Goal: Task Accomplishment & Management: Manage account settings

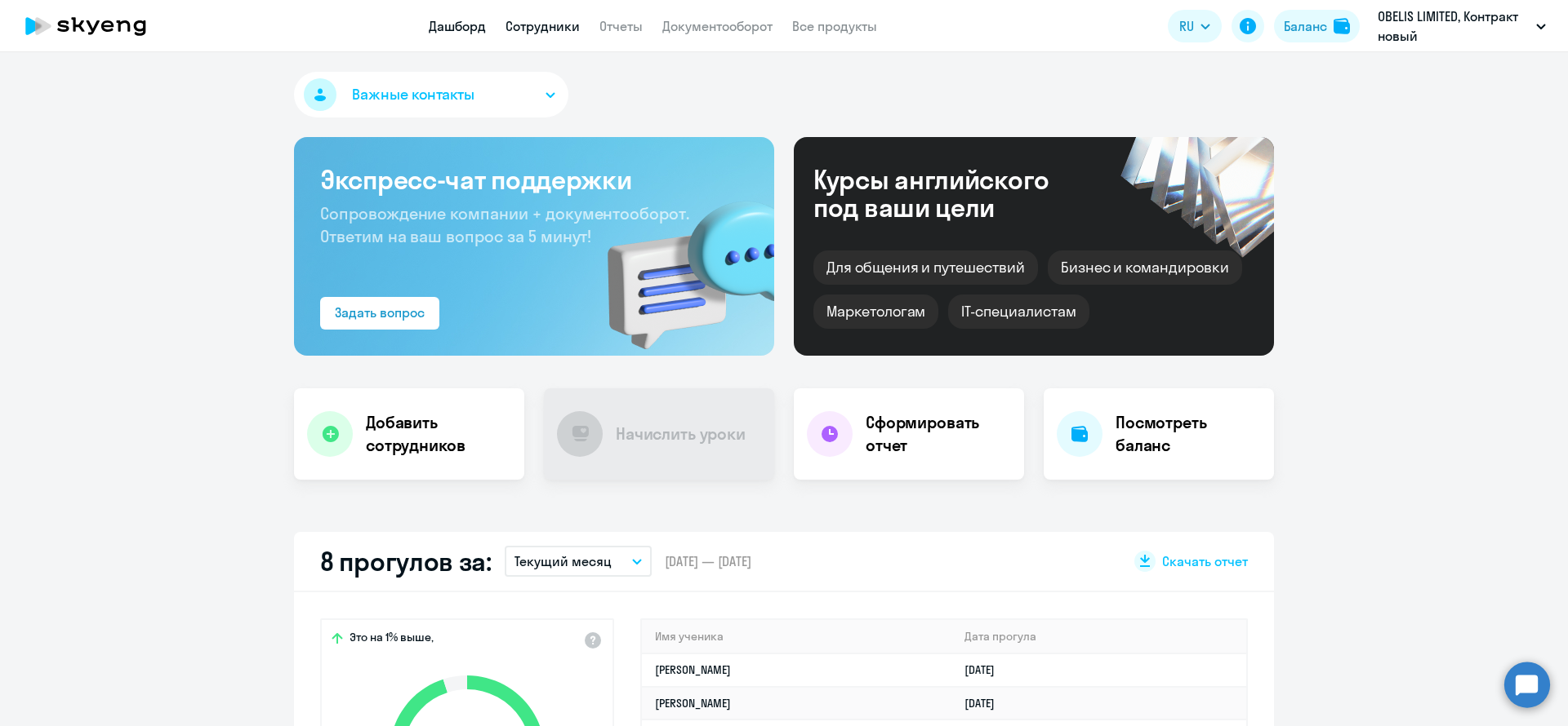
click at [550, 29] on link "Сотрудники" at bounding box center [543, 26] width 75 height 16
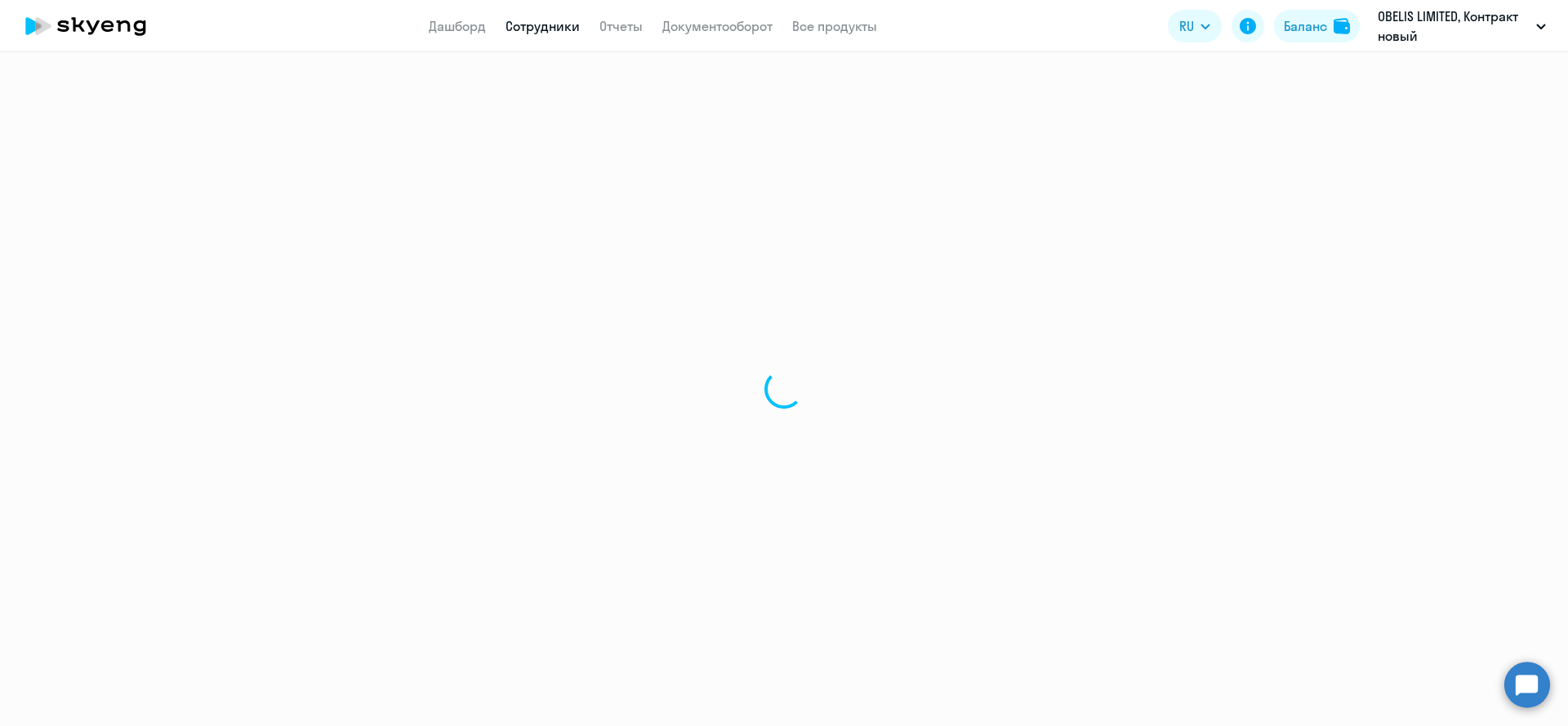
select select "30"
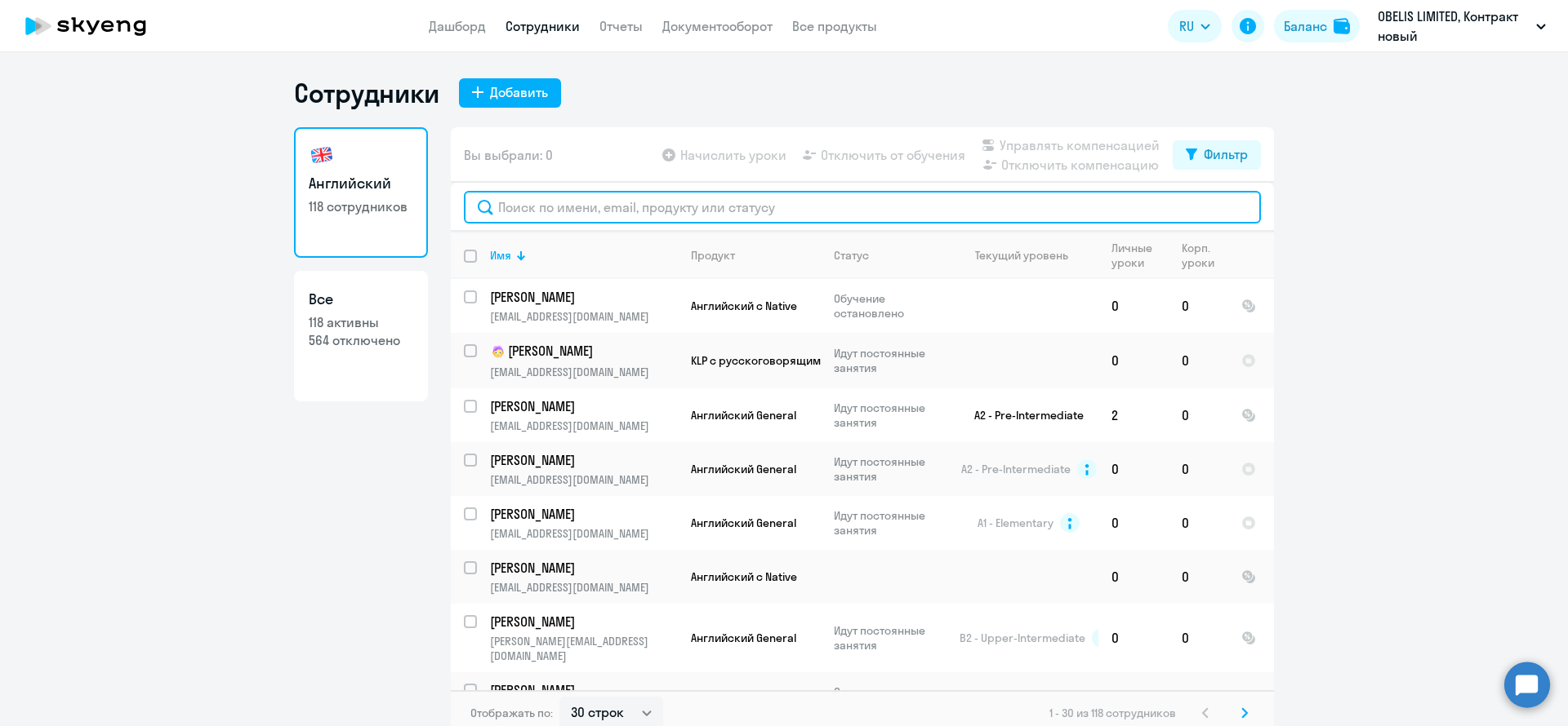
click at [517, 214] on input "text" at bounding box center [861, 207] width 797 height 32
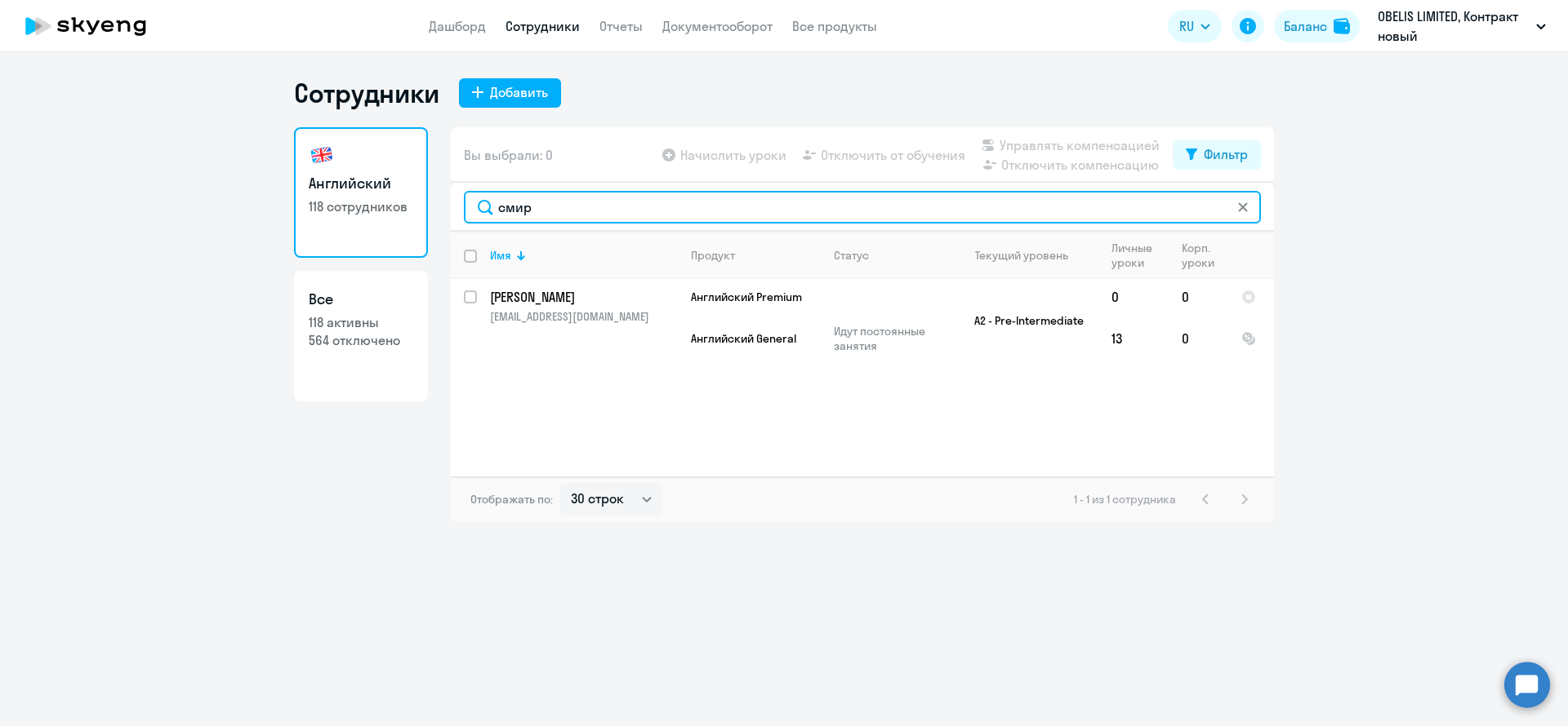
type input "смир"
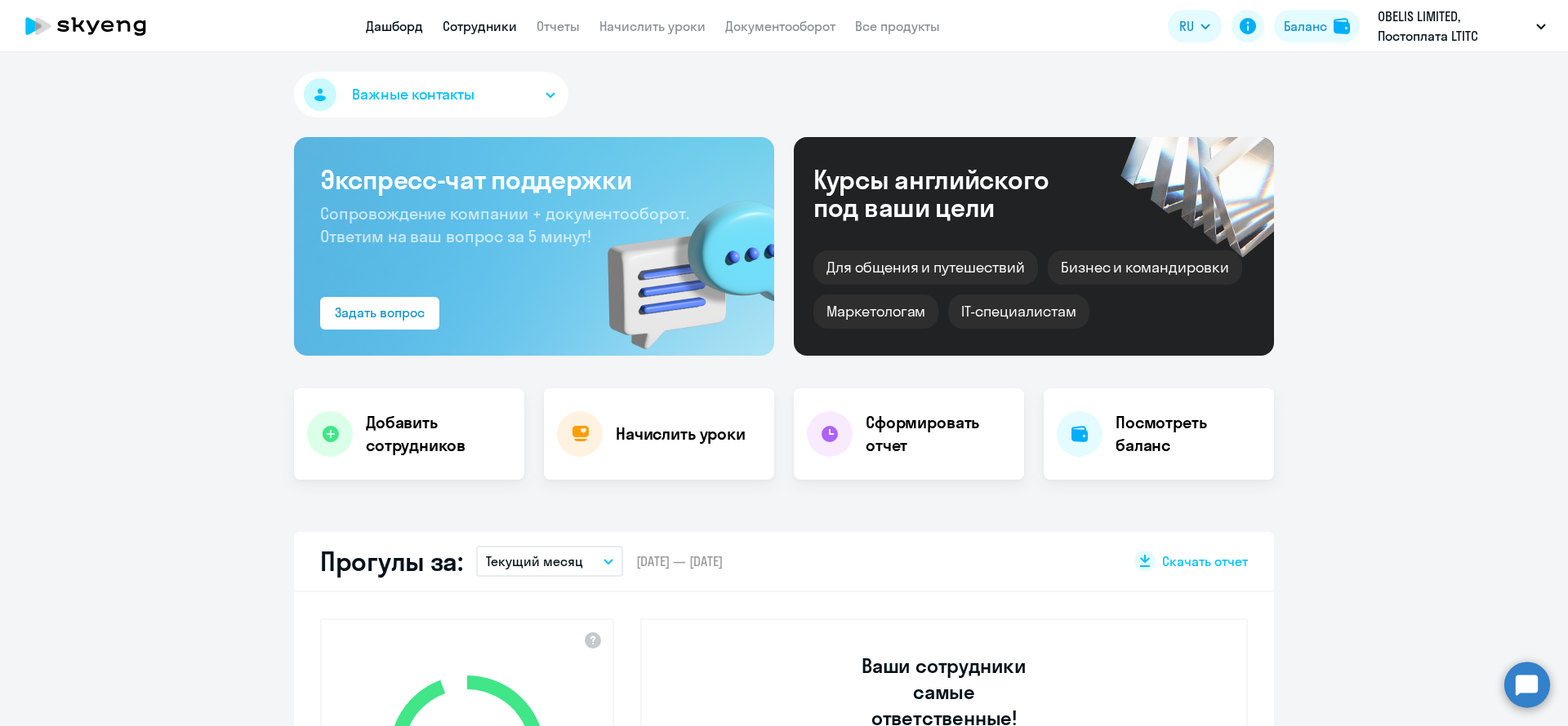
click at [514, 22] on link "Сотрудники" at bounding box center [480, 26] width 75 height 16
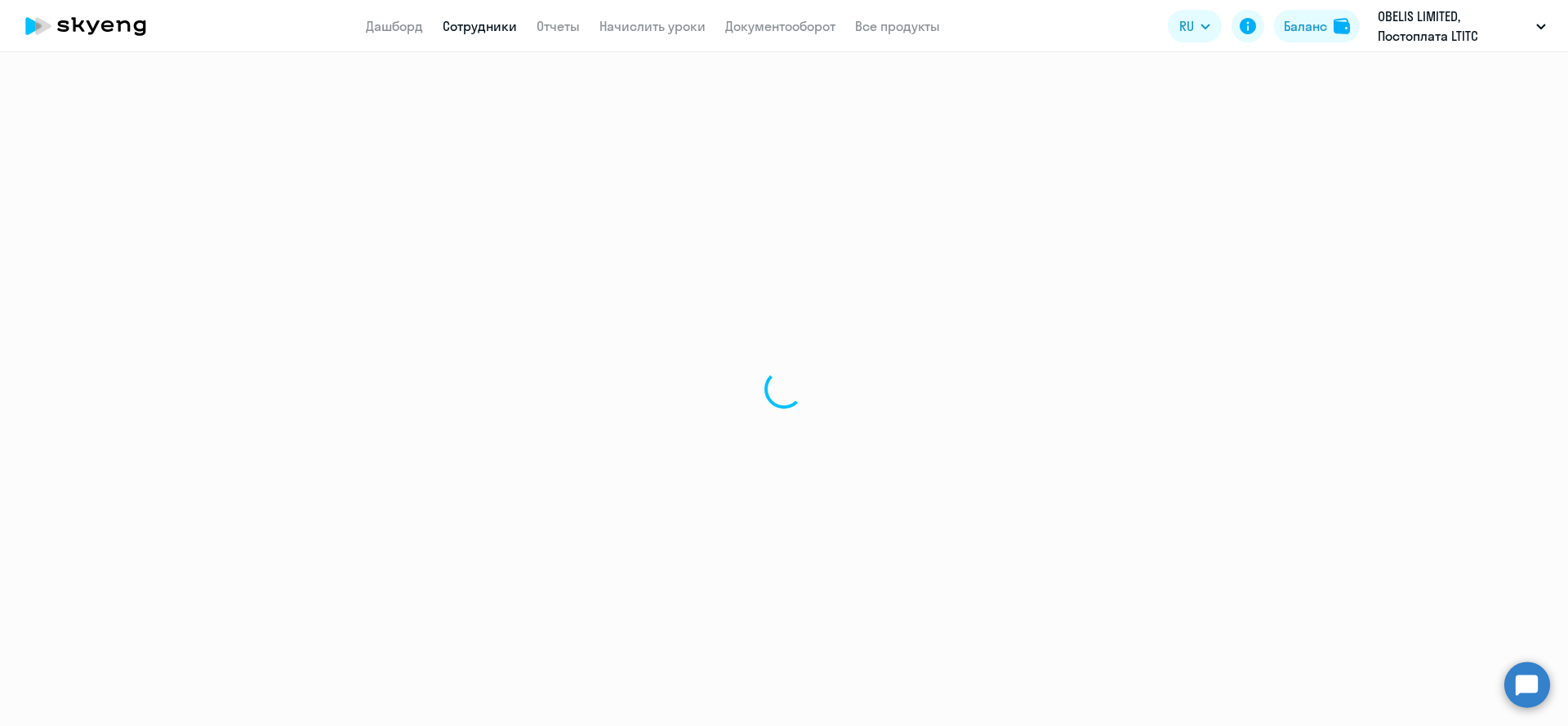
select select "30"
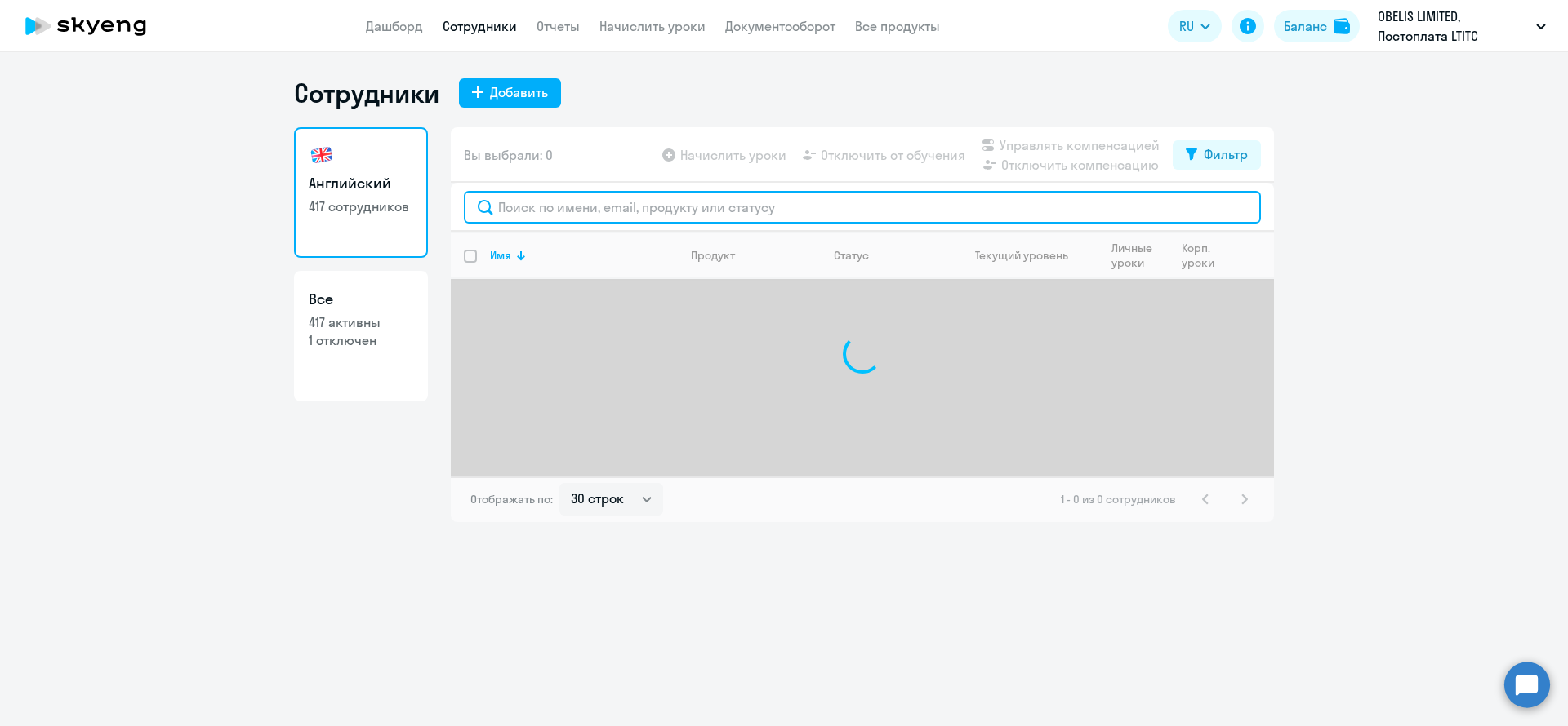
click at [611, 223] on input "text" at bounding box center [861, 207] width 797 height 32
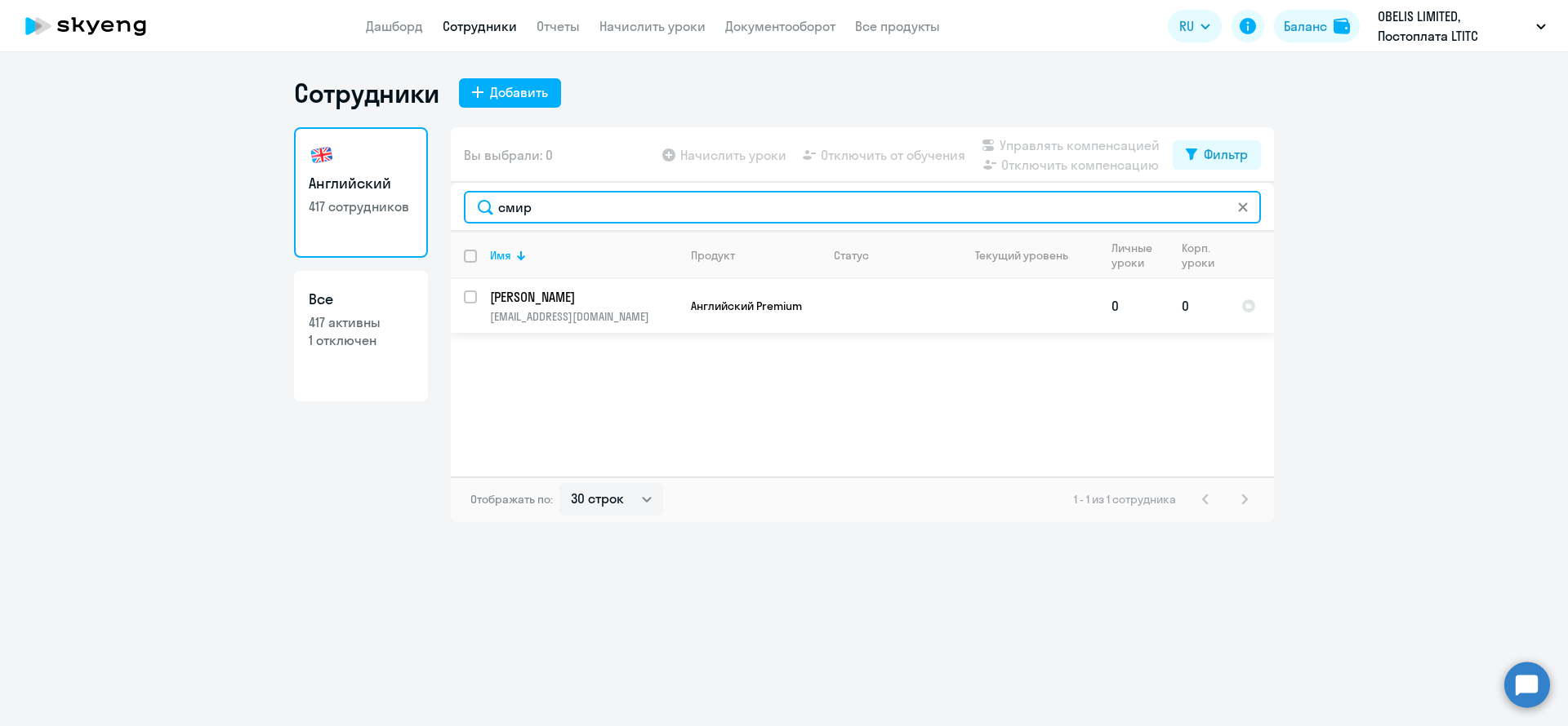
type input "смир"
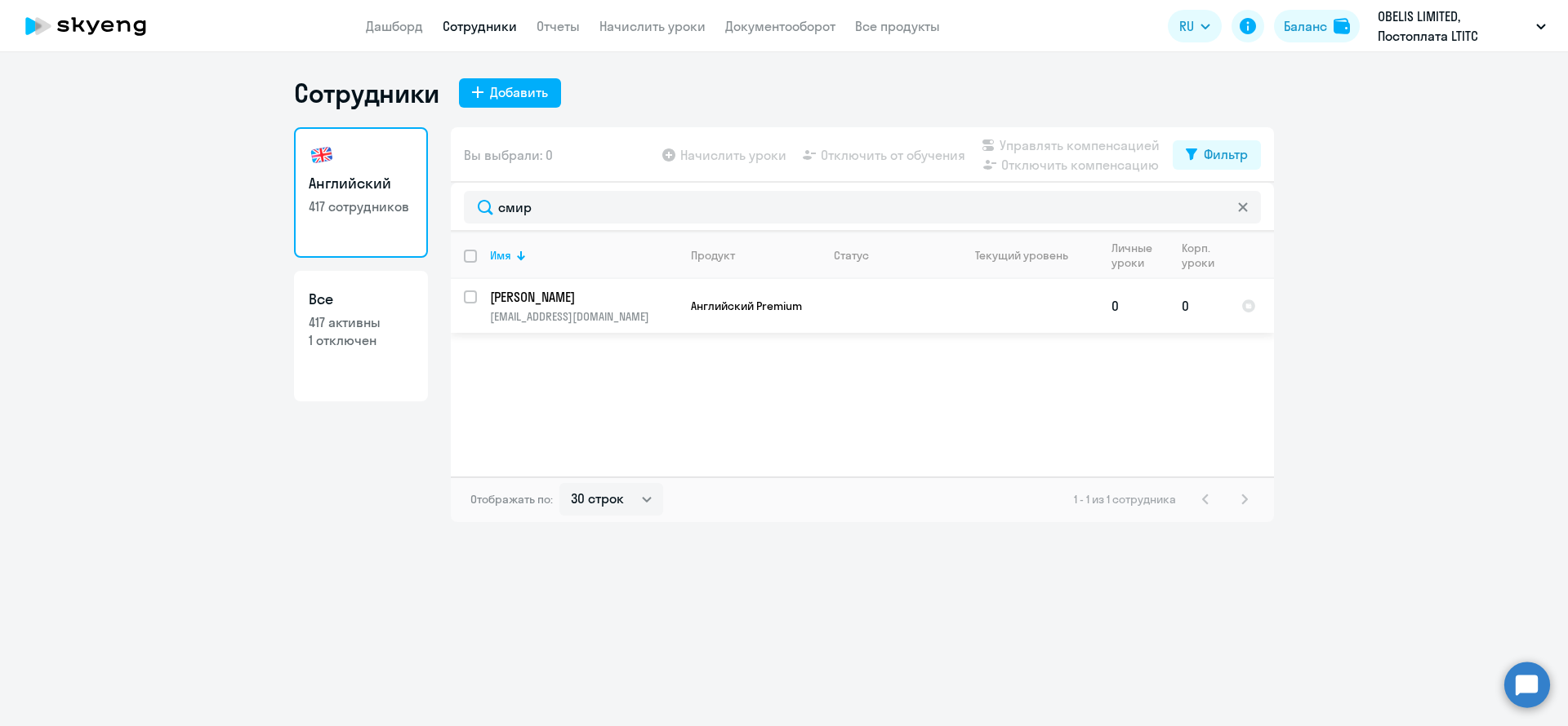
click at [472, 300] on input "select row 24637983" at bounding box center [480, 307] width 32 height 32
checkbox input "true"
click at [1074, 145] on span "Управлять компенсацией" at bounding box center [1079, 146] width 160 height 20
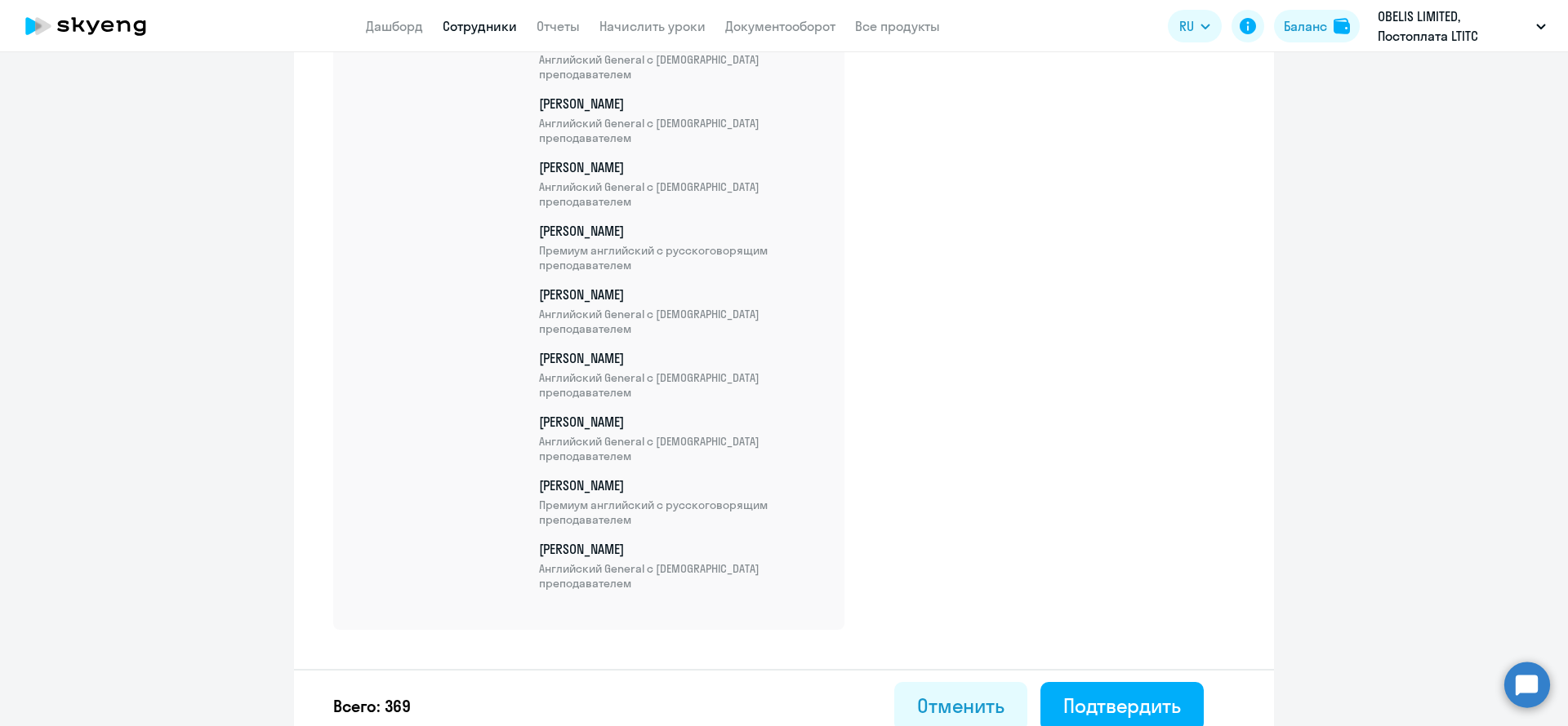
scroll to position [23389, 0]
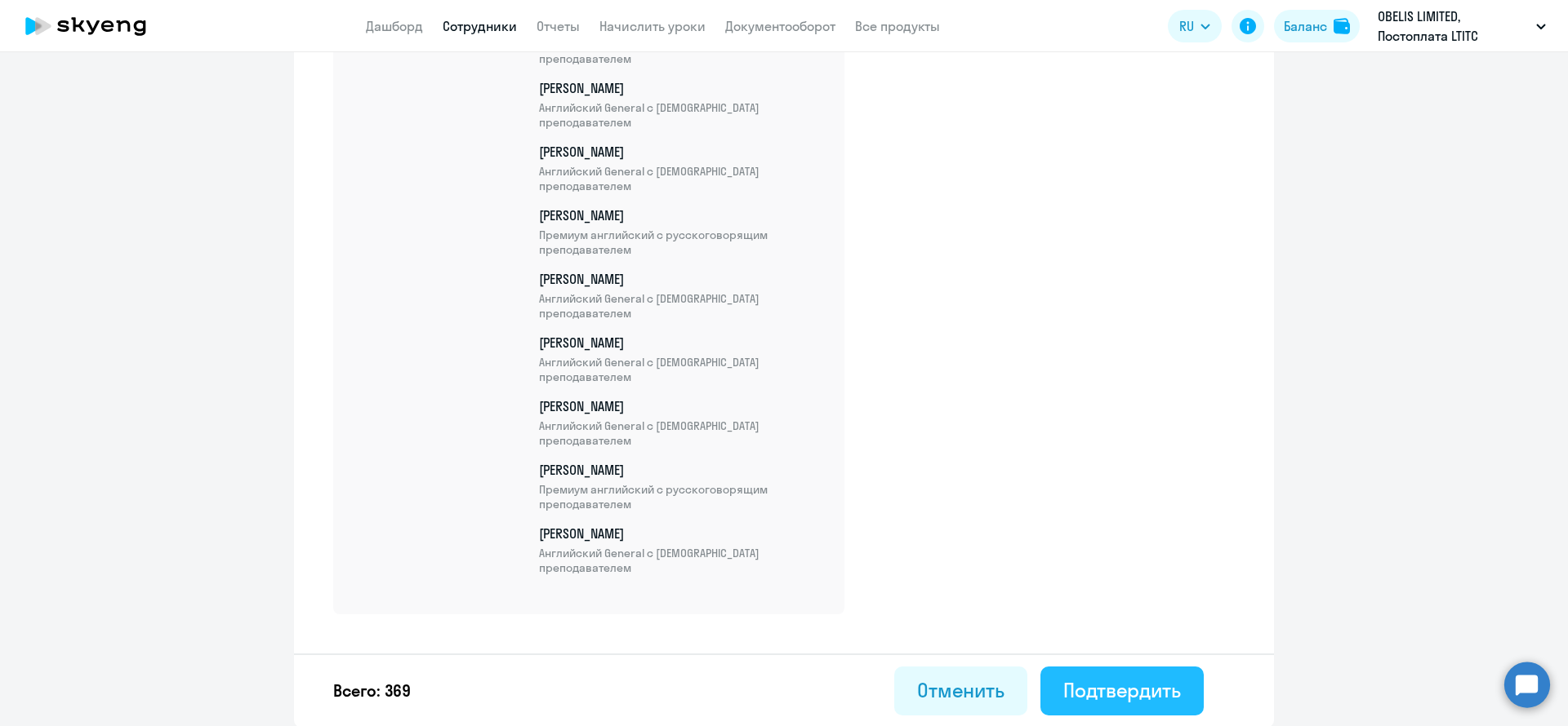
click at [1077, 699] on div "Подтвердить" at bounding box center [1122, 690] width 118 height 26
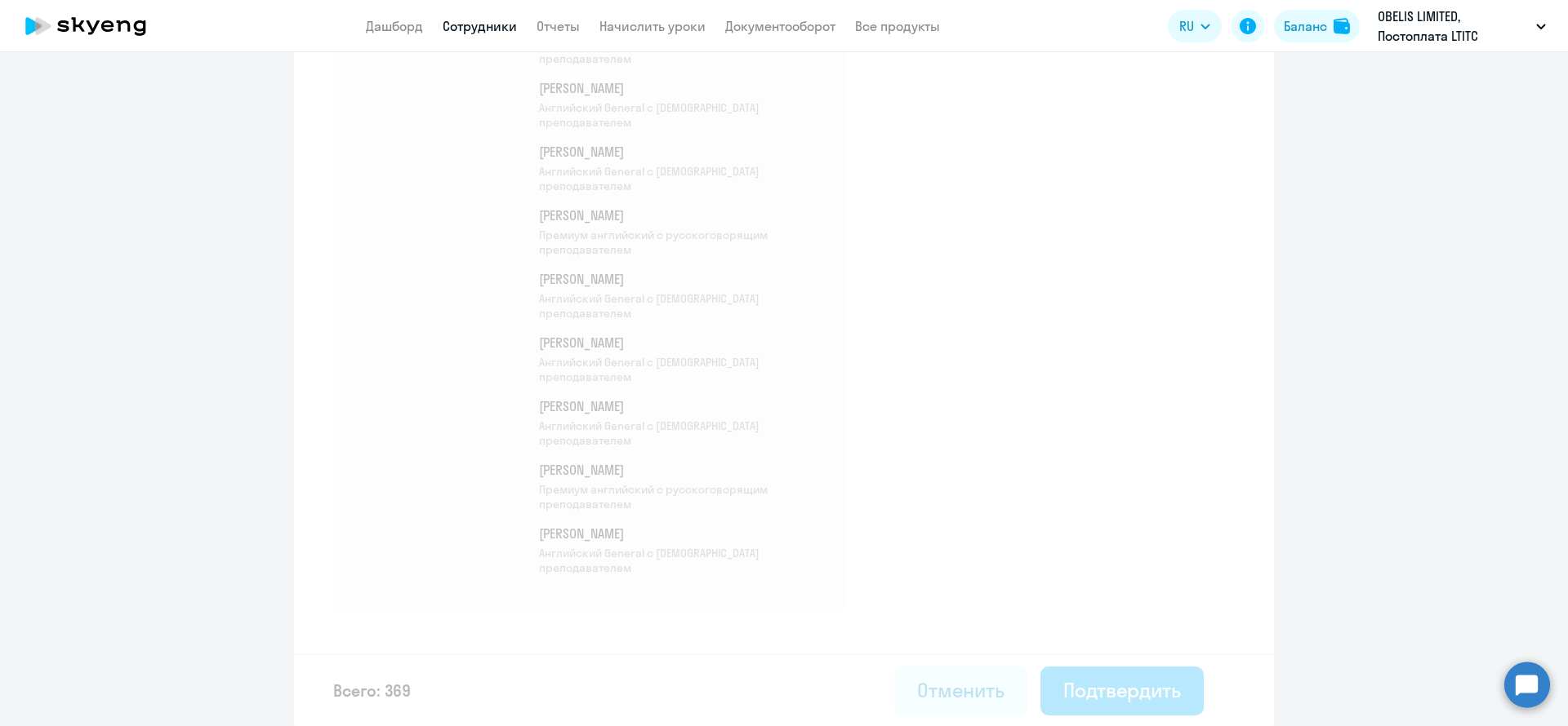
select select "30"
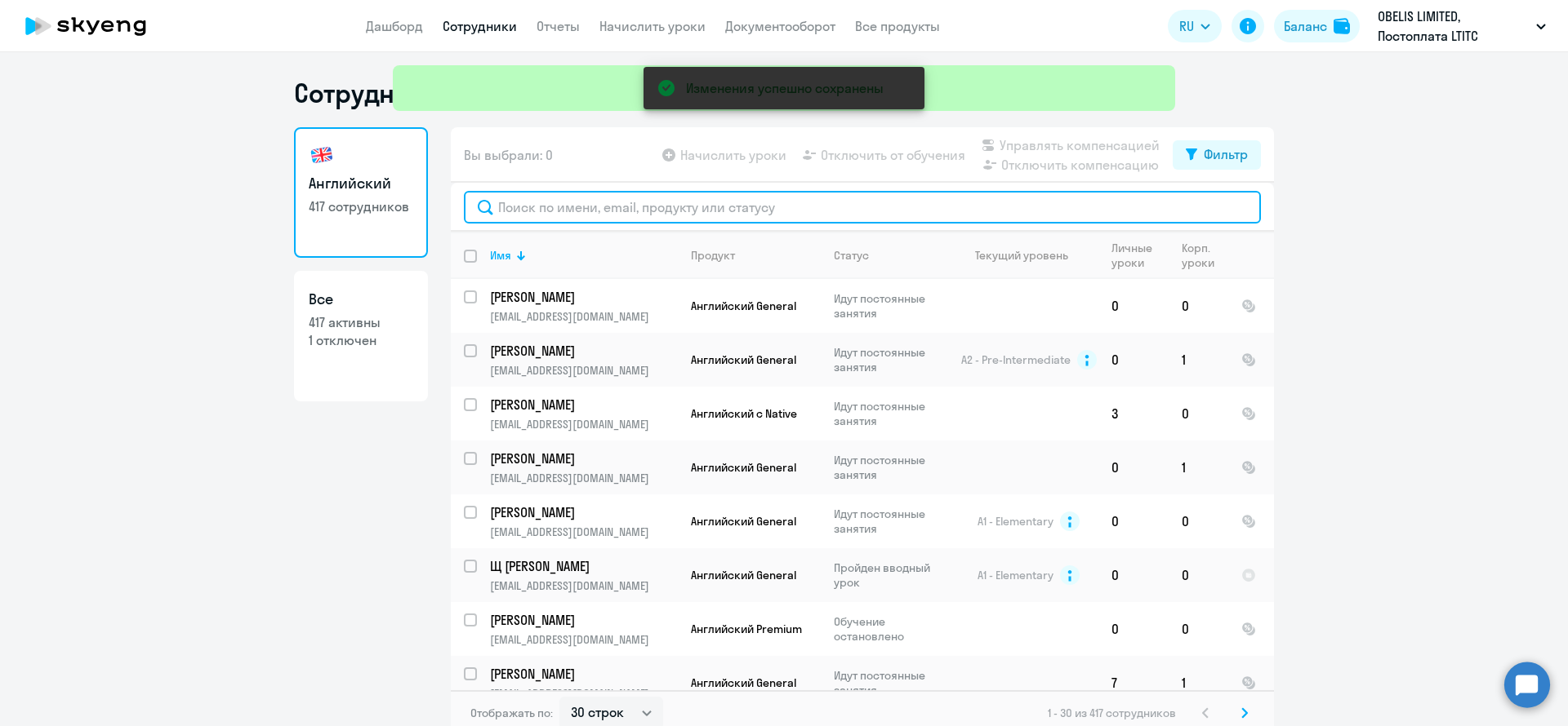
click at [580, 200] on input "text" at bounding box center [861, 207] width 797 height 32
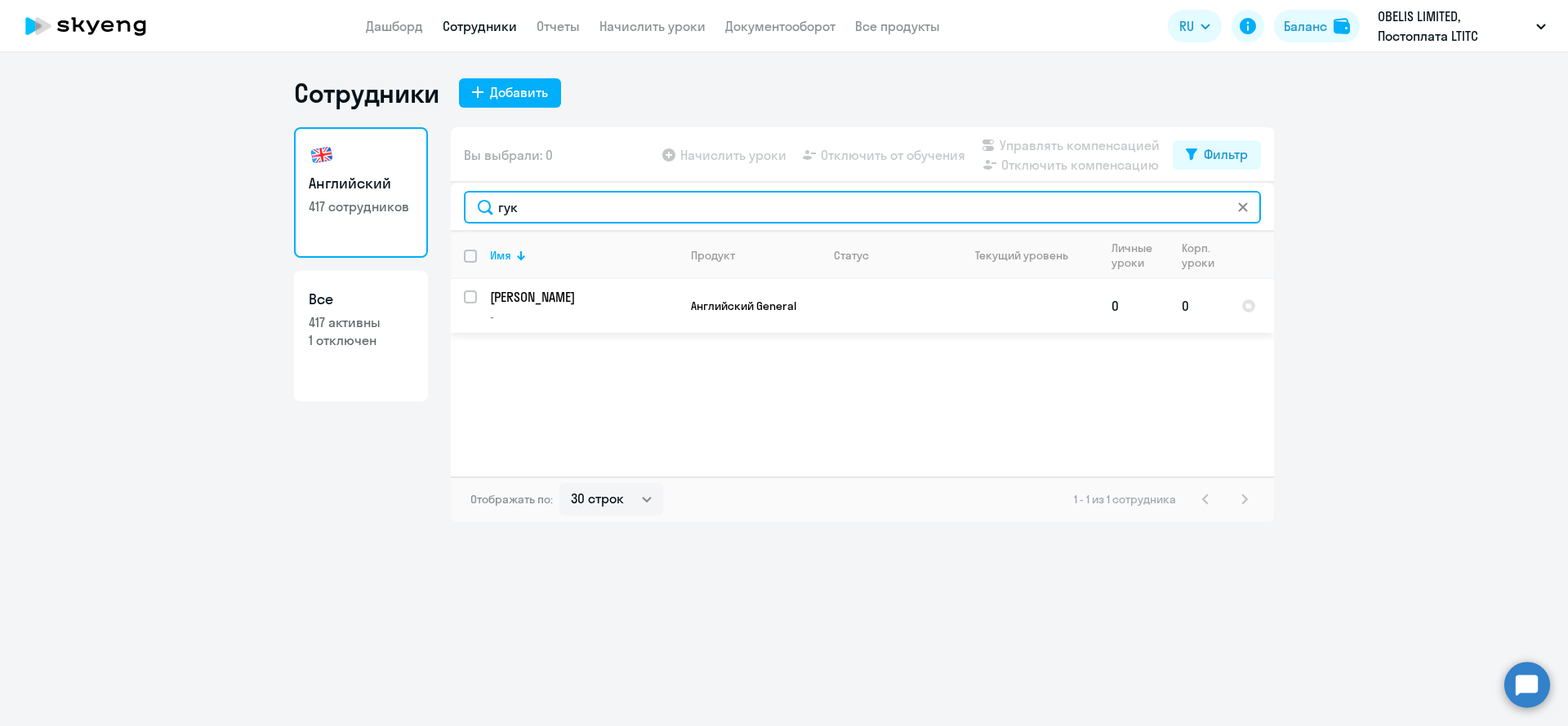
type input "гук"
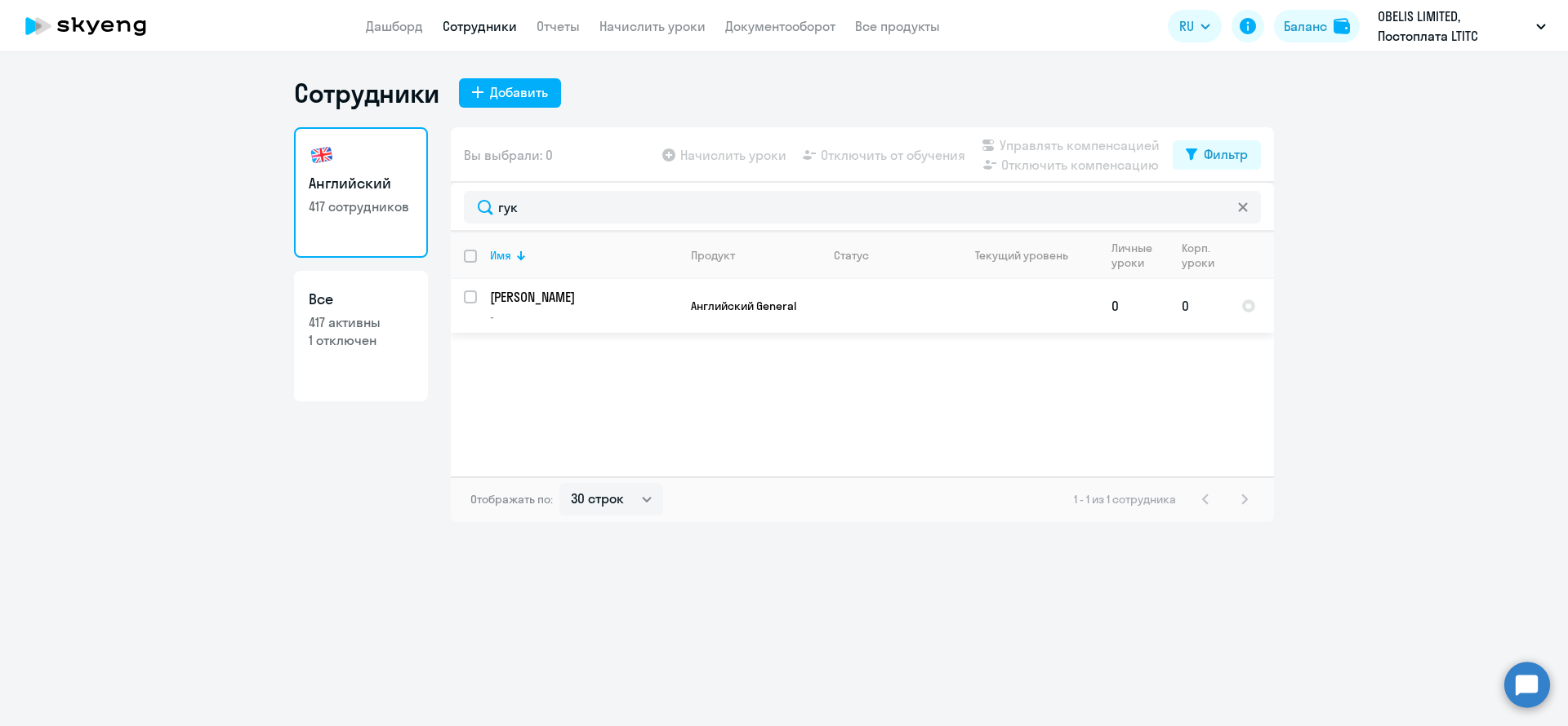
click at [471, 294] on input "select row 41827635" at bounding box center [480, 307] width 32 height 32
checkbox input "true"
click at [1025, 145] on span "Управлять компенсацией" at bounding box center [1079, 146] width 160 height 20
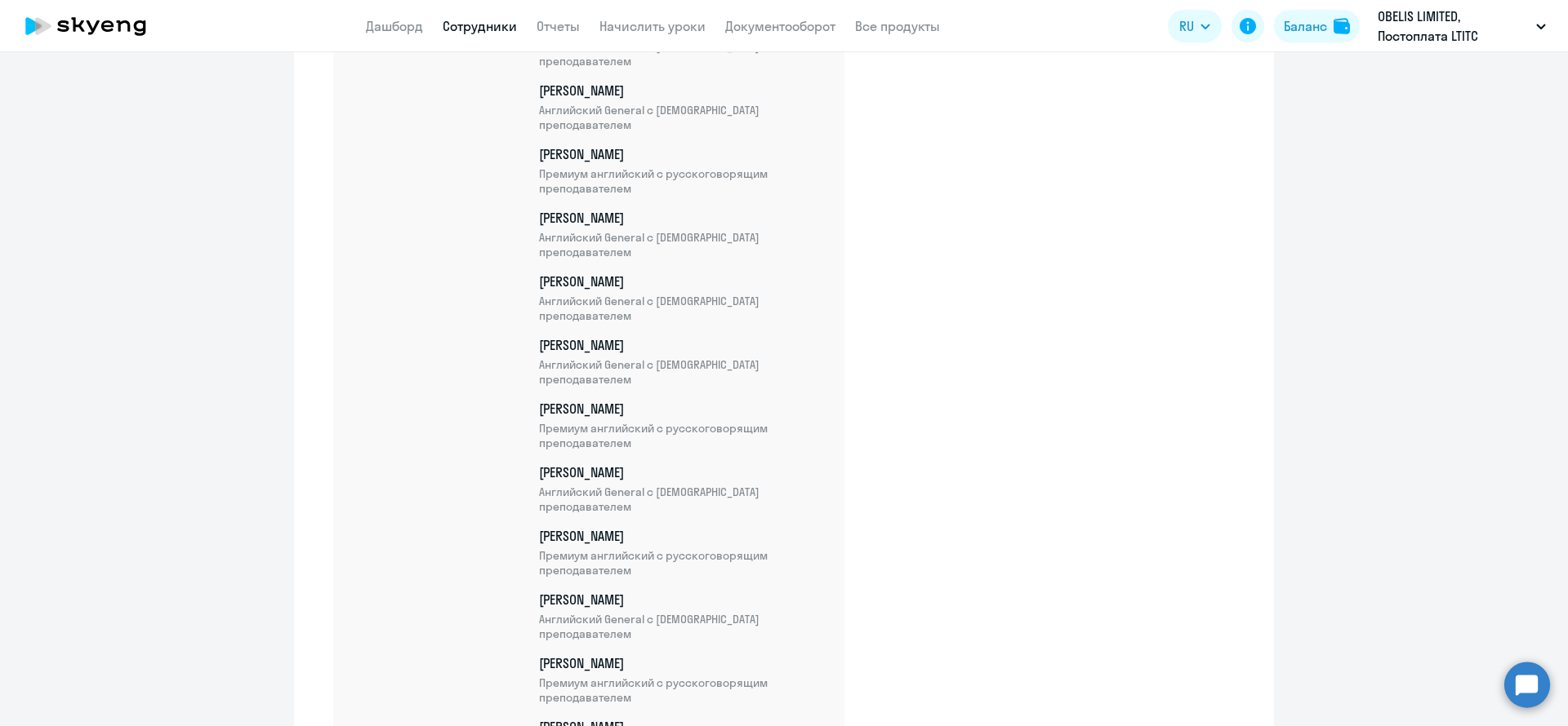
scroll to position [23452, 0]
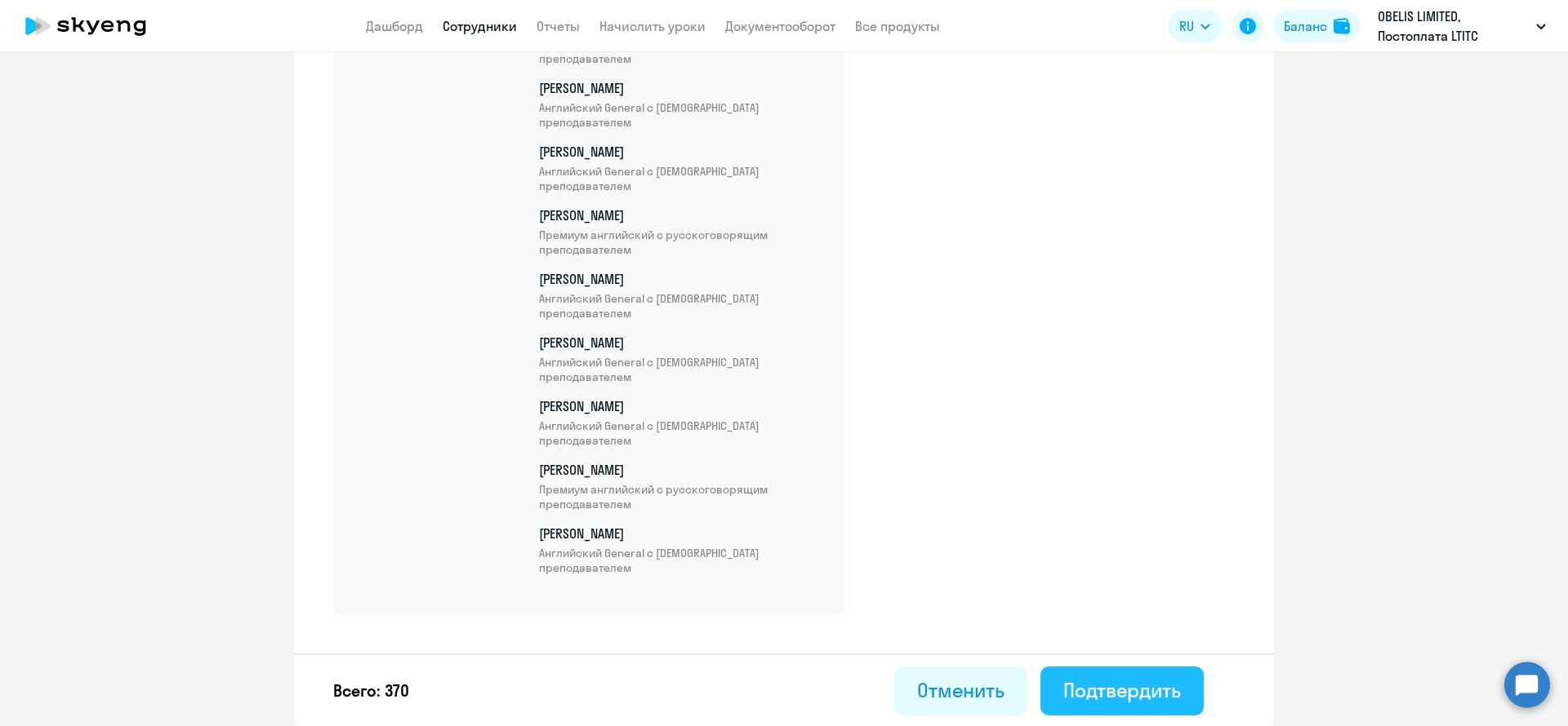
click at [1161, 697] on div "Подтвердить" at bounding box center [1122, 690] width 118 height 26
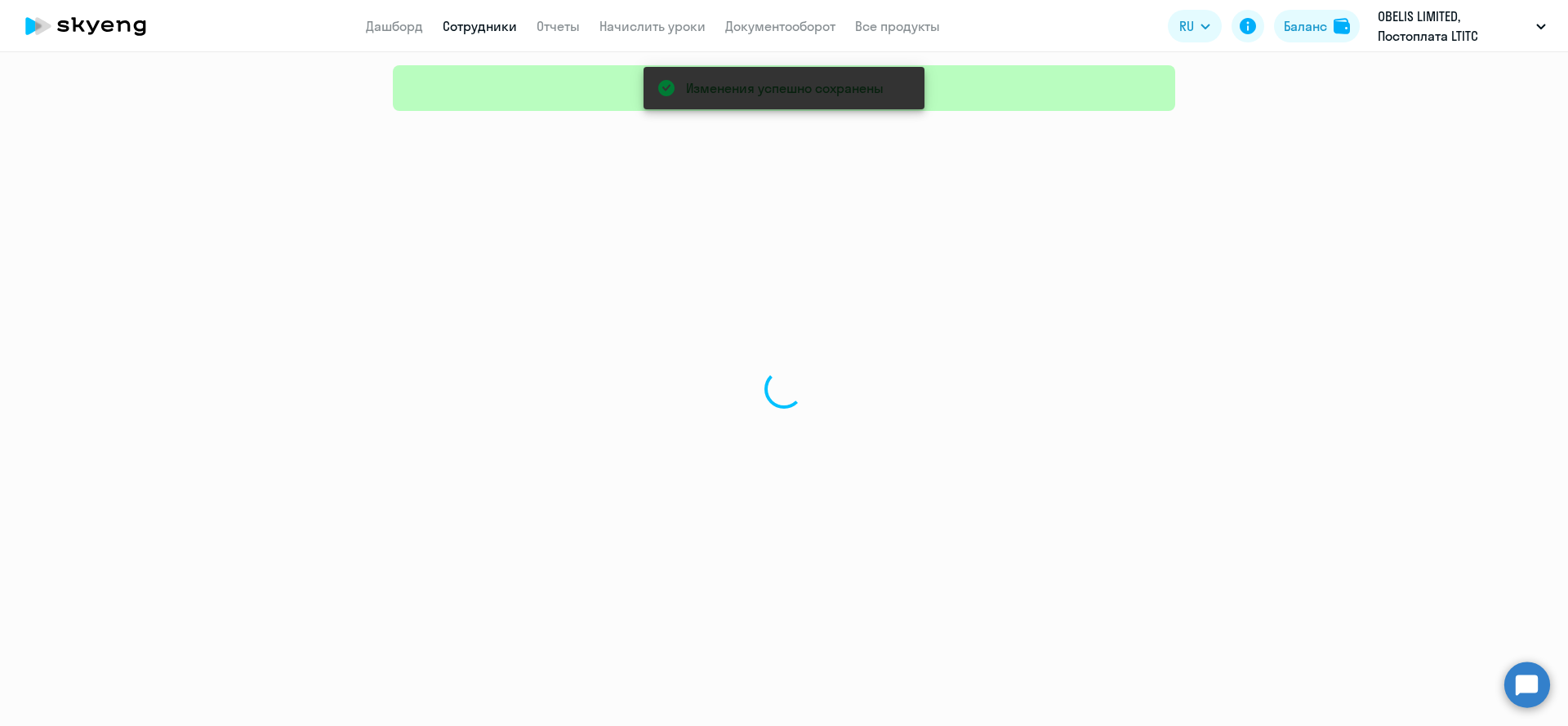
select select "30"
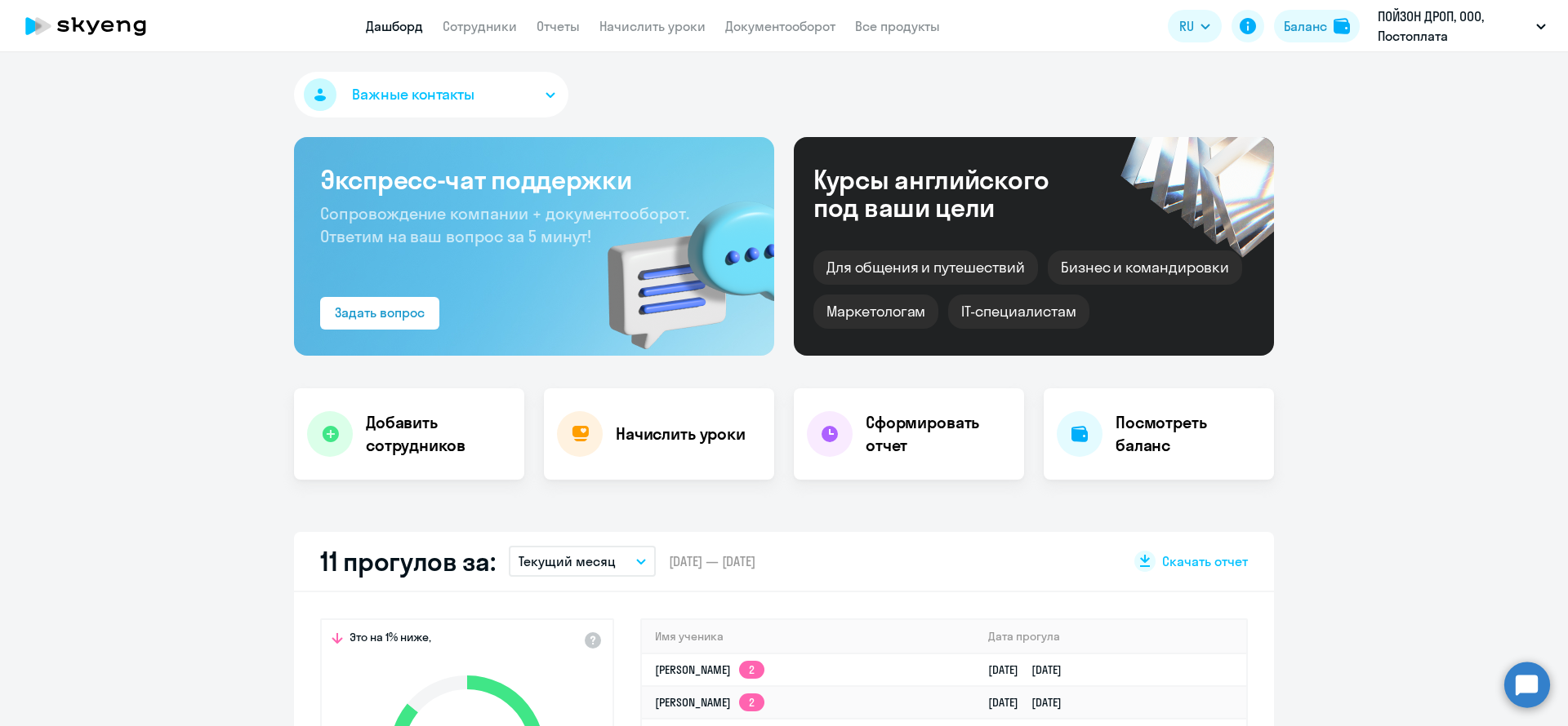
select select "30"
click at [509, 32] on link "Сотрудники" at bounding box center [480, 26] width 75 height 16
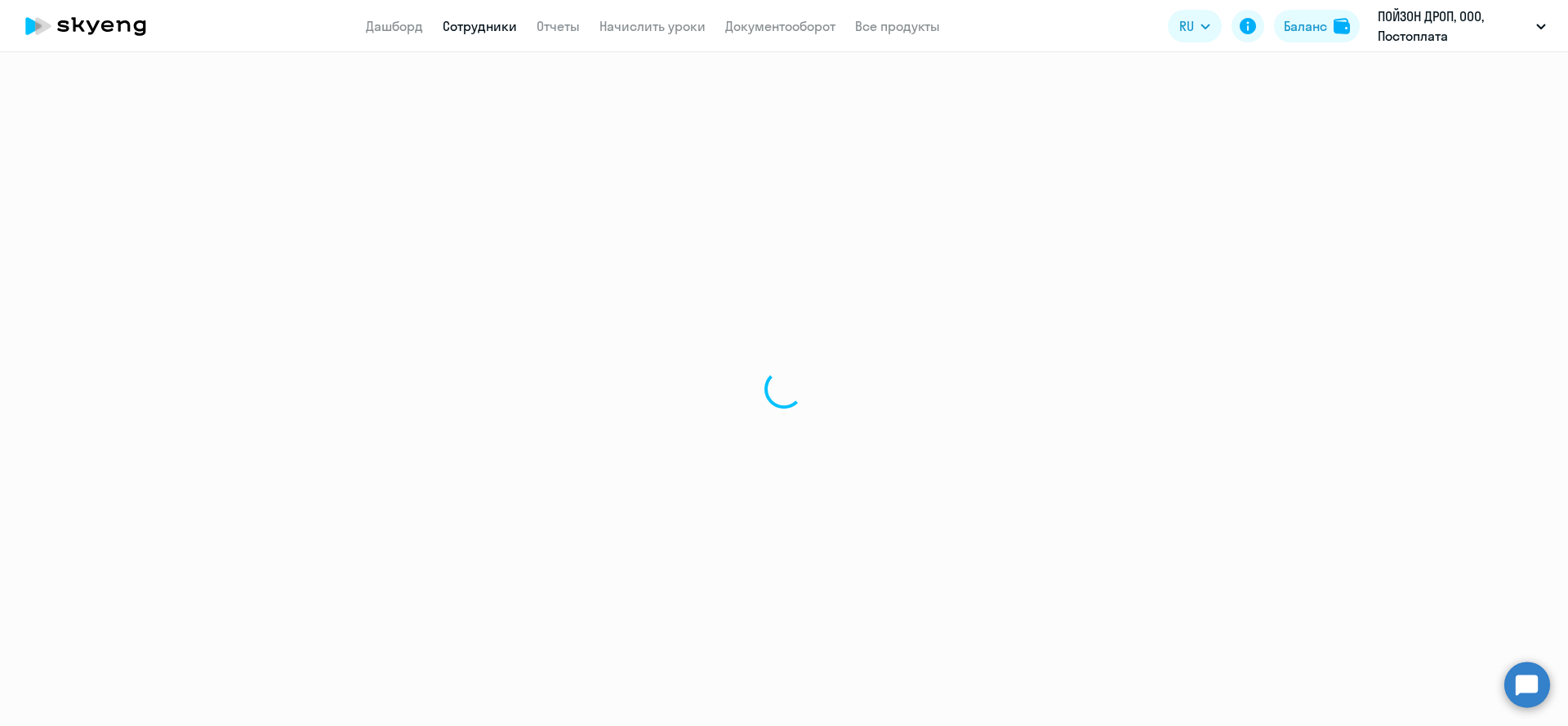
select select "30"
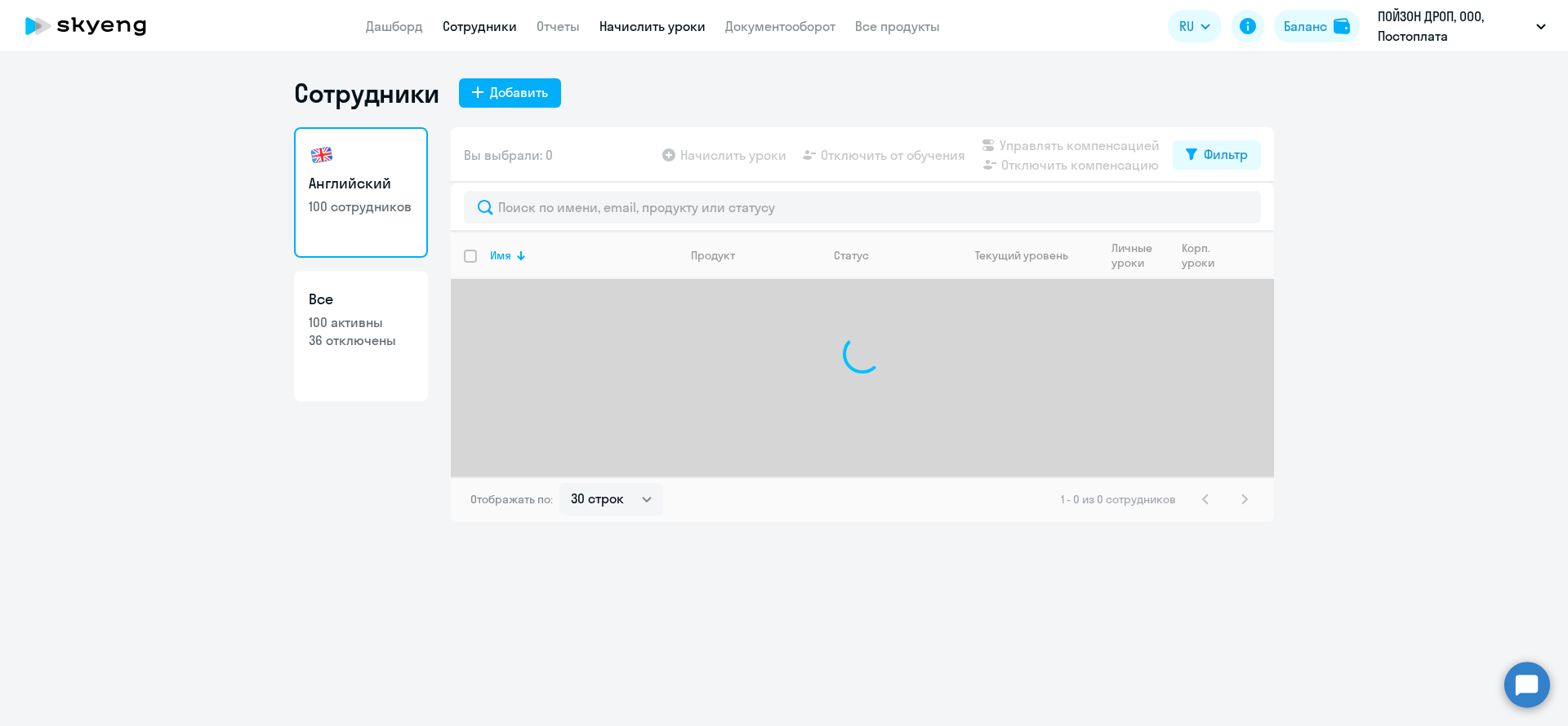
click at [645, 30] on link "Начислить уроки" at bounding box center [653, 26] width 106 height 16
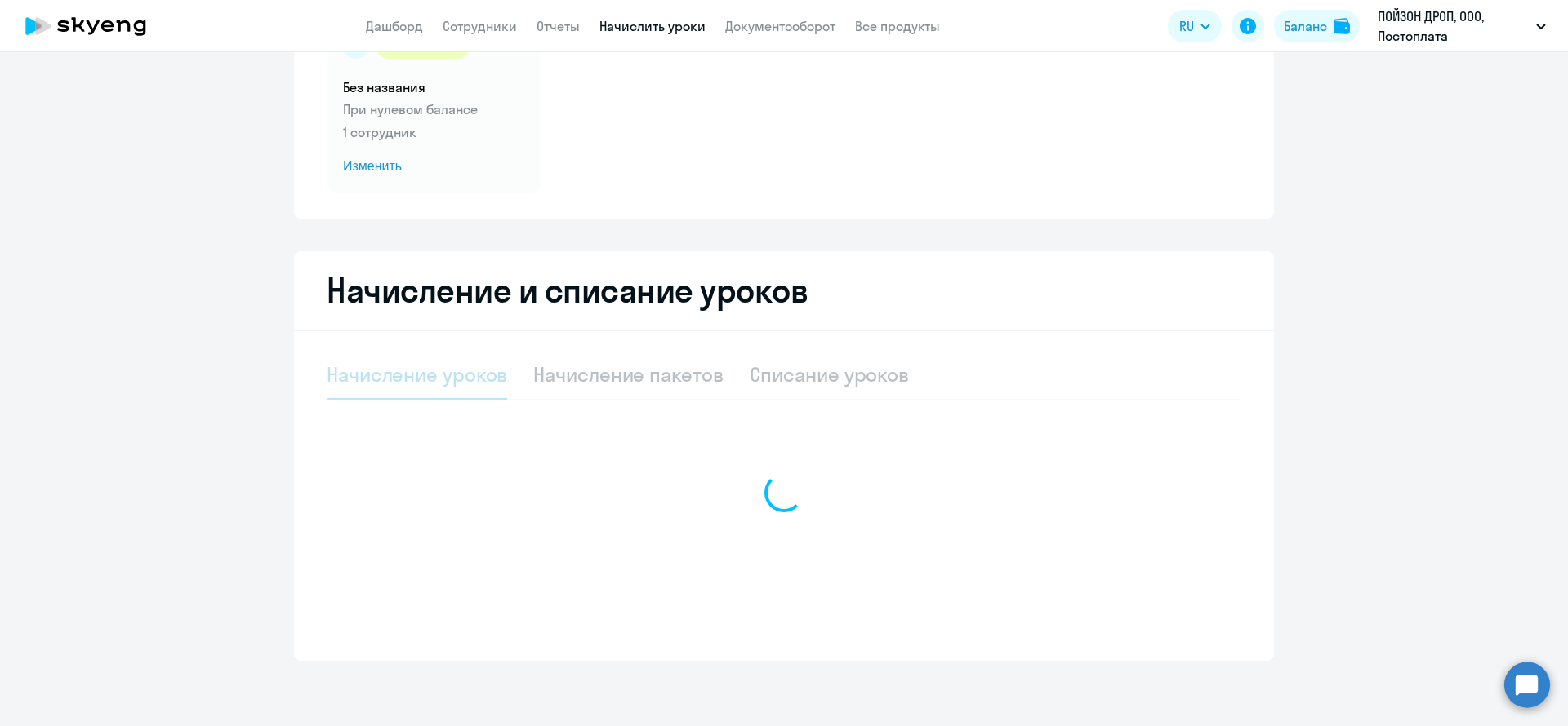
select select "10"
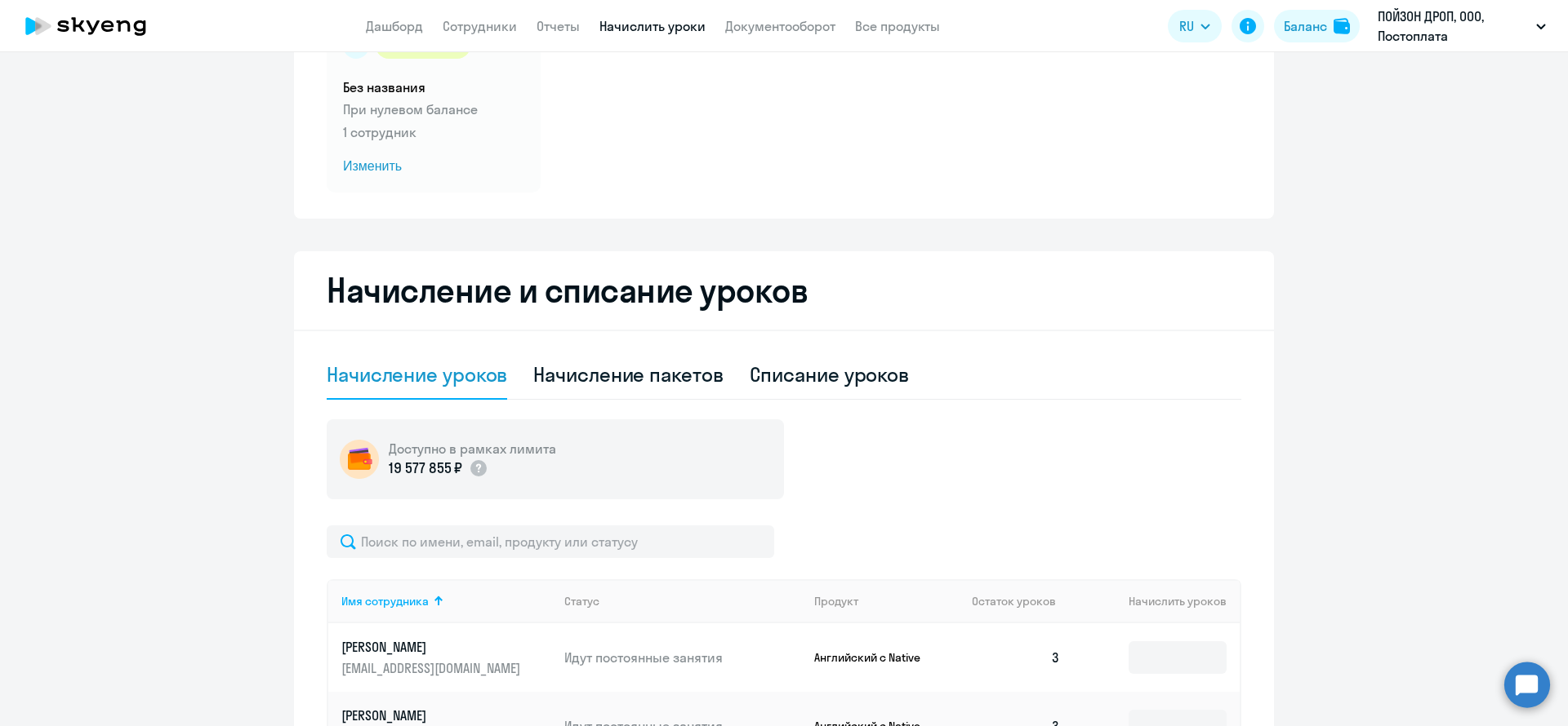
scroll to position [282, 0]
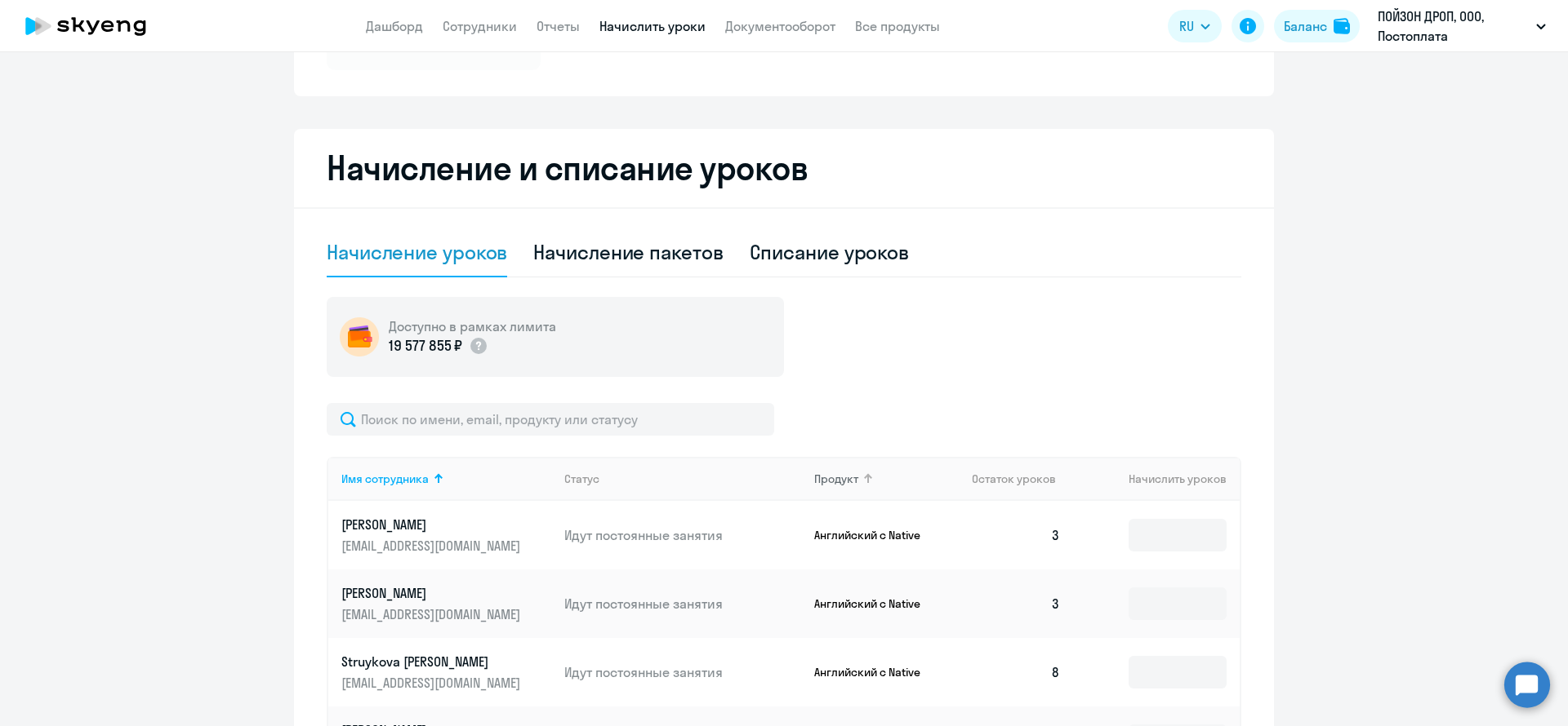
click at [849, 480] on div "Продукт" at bounding box center [835, 479] width 44 height 14
click at [845, 474] on div "Продукт" at bounding box center [835, 479] width 44 height 14
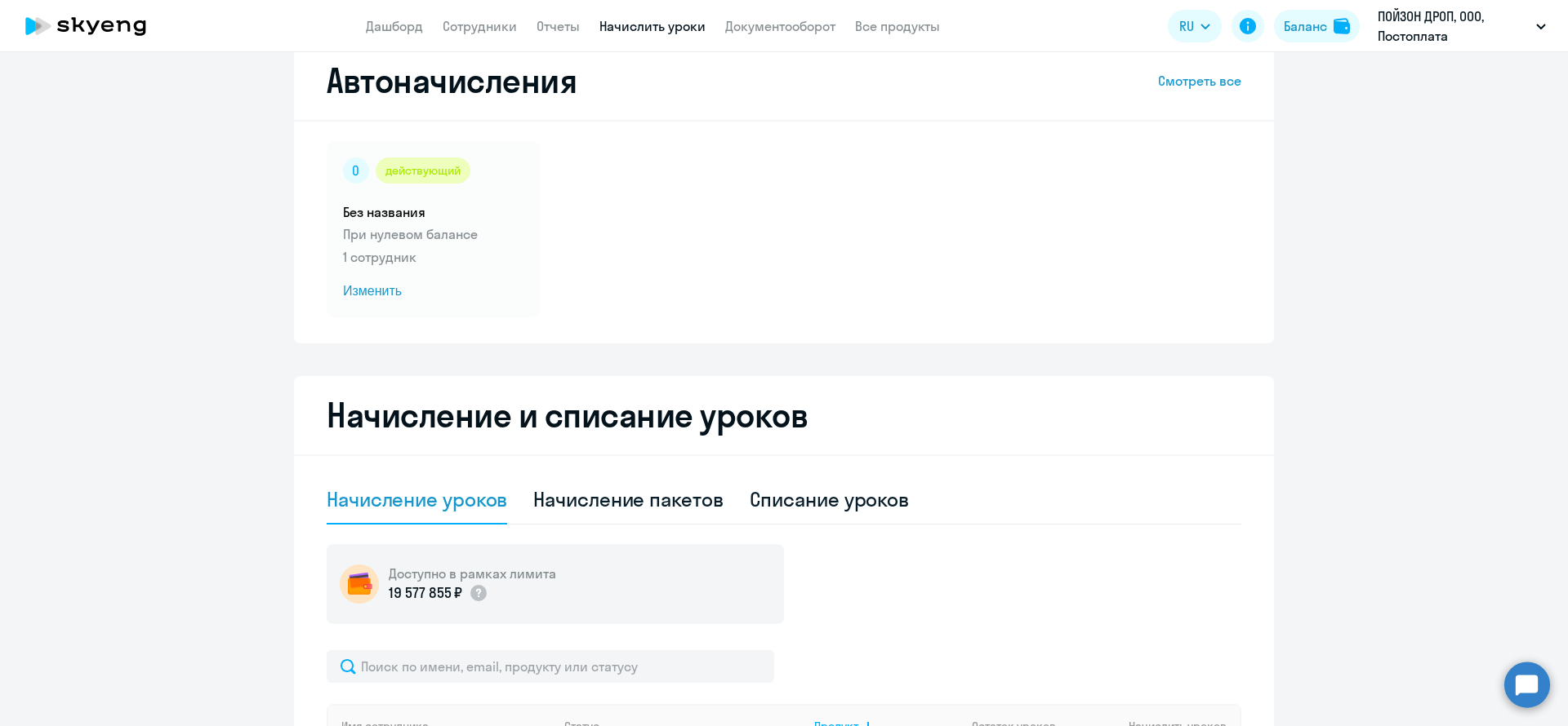
scroll to position [0, 0]
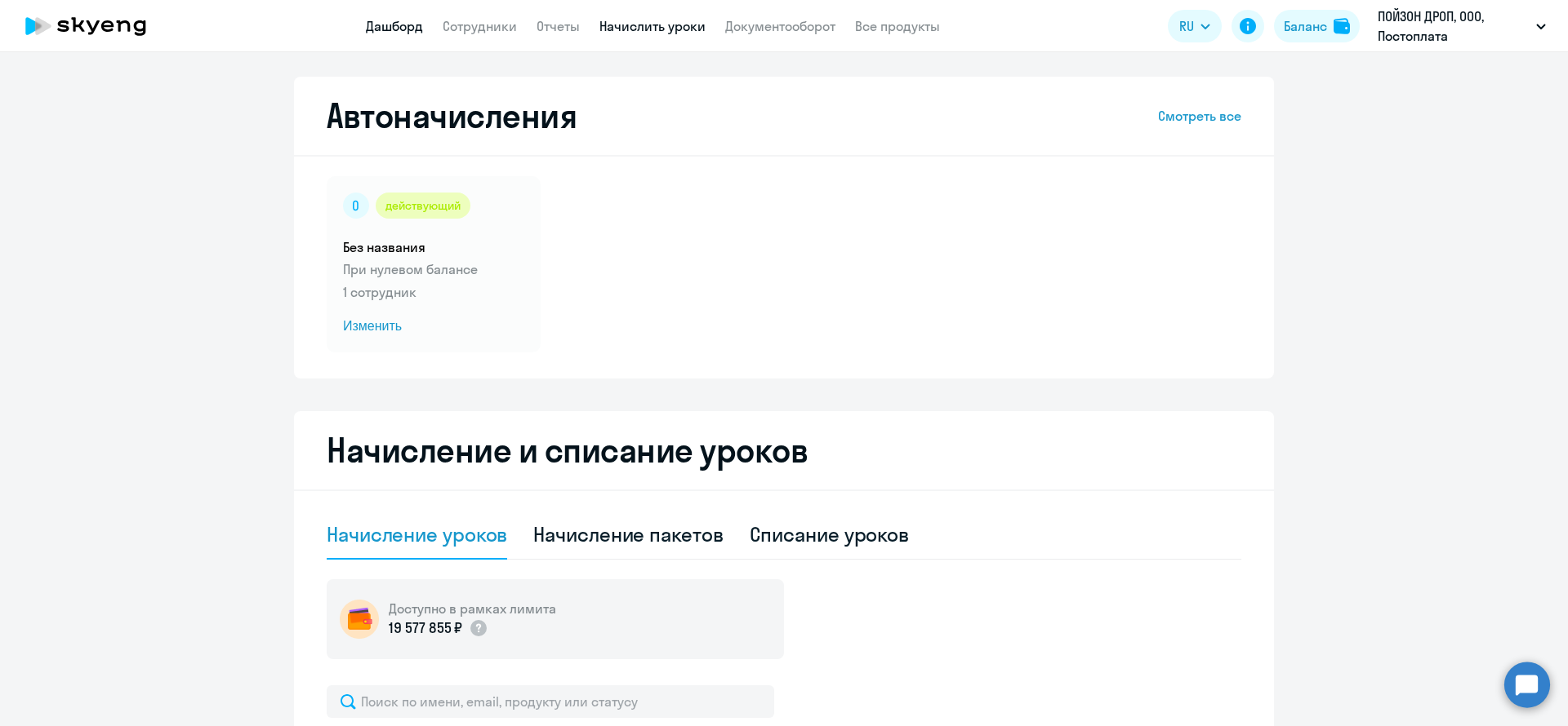
click at [399, 26] on link "Дашборд" at bounding box center [394, 26] width 58 height 16
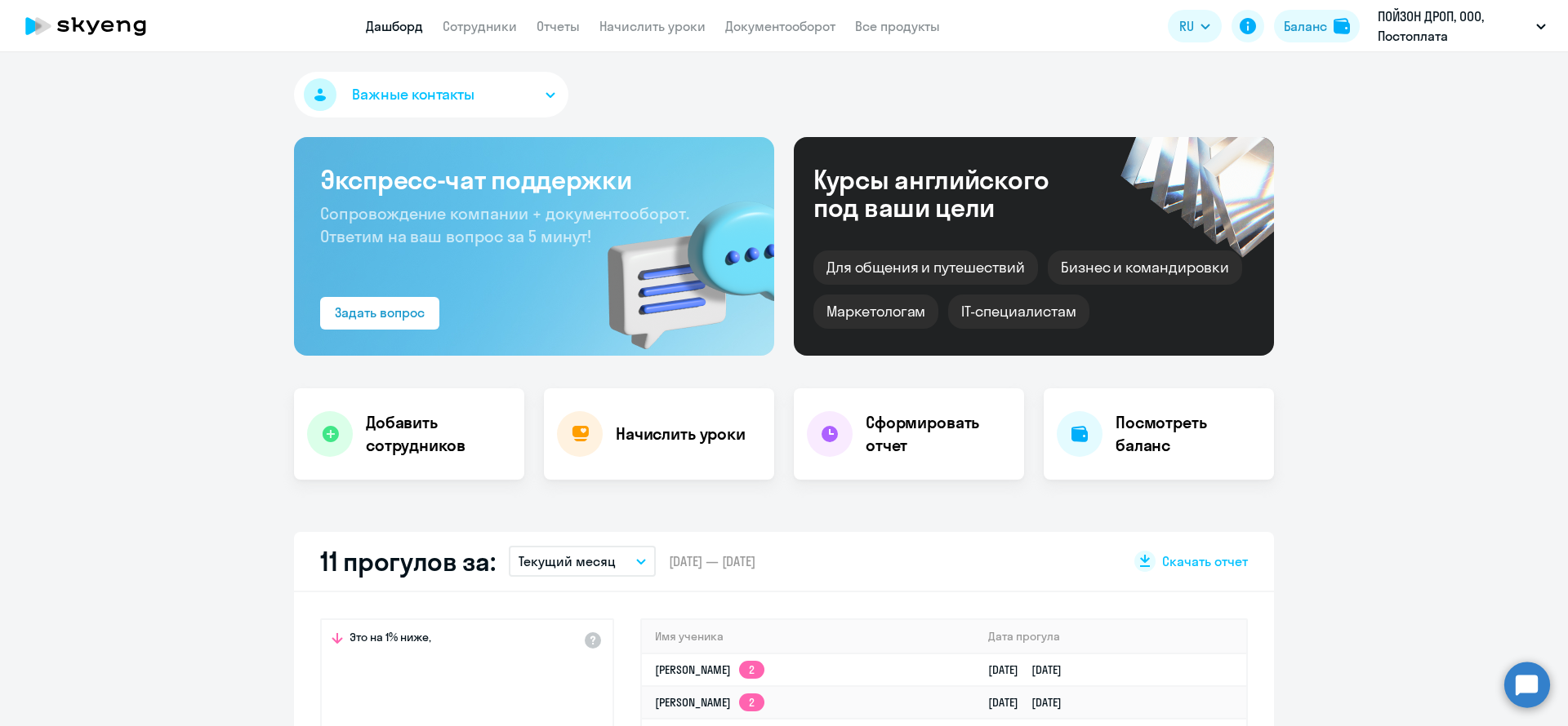
select select "30"
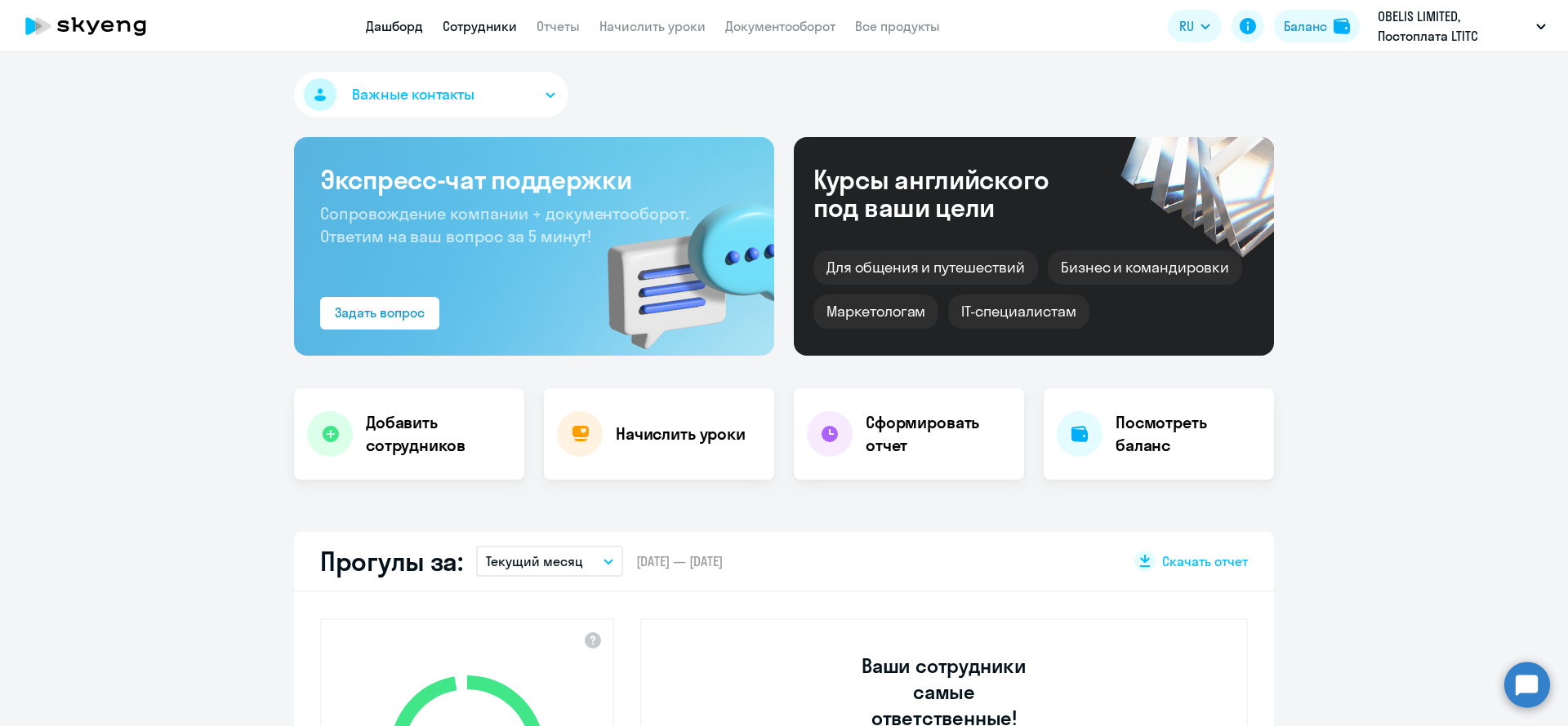
click at [471, 23] on link "Сотрудники" at bounding box center [480, 26] width 75 height 16
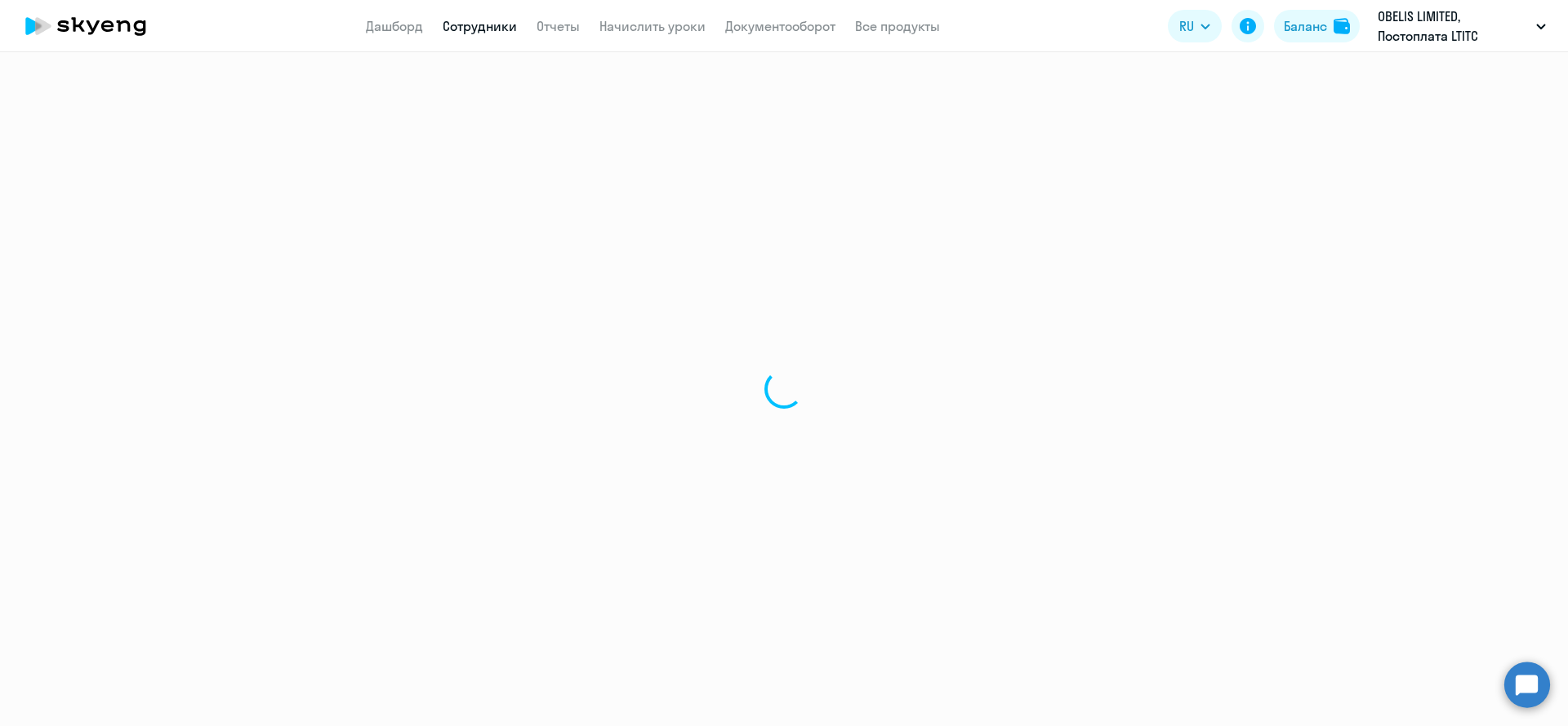
select select "30"
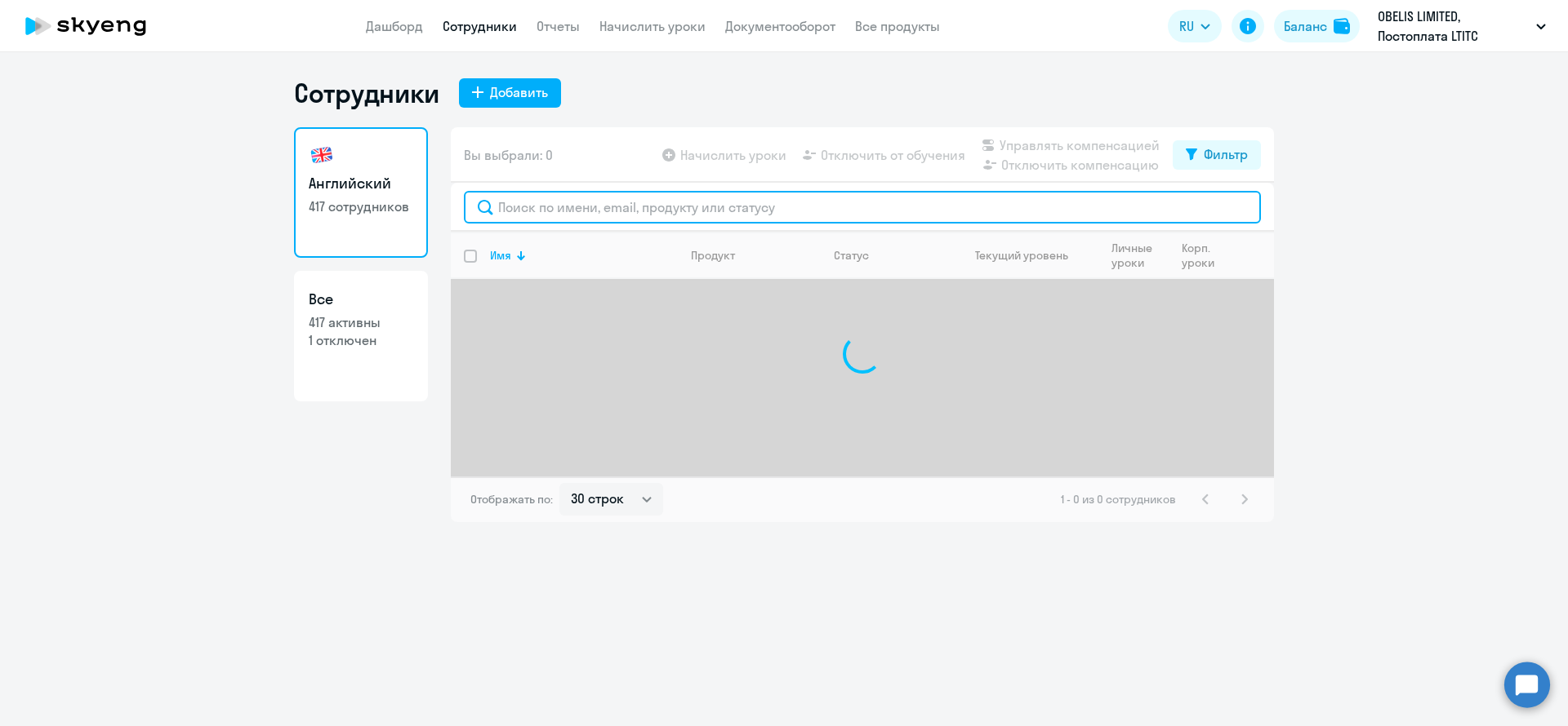
click at [517, 202] on input "text" at bounding box center [861, 207] width 797 height 32
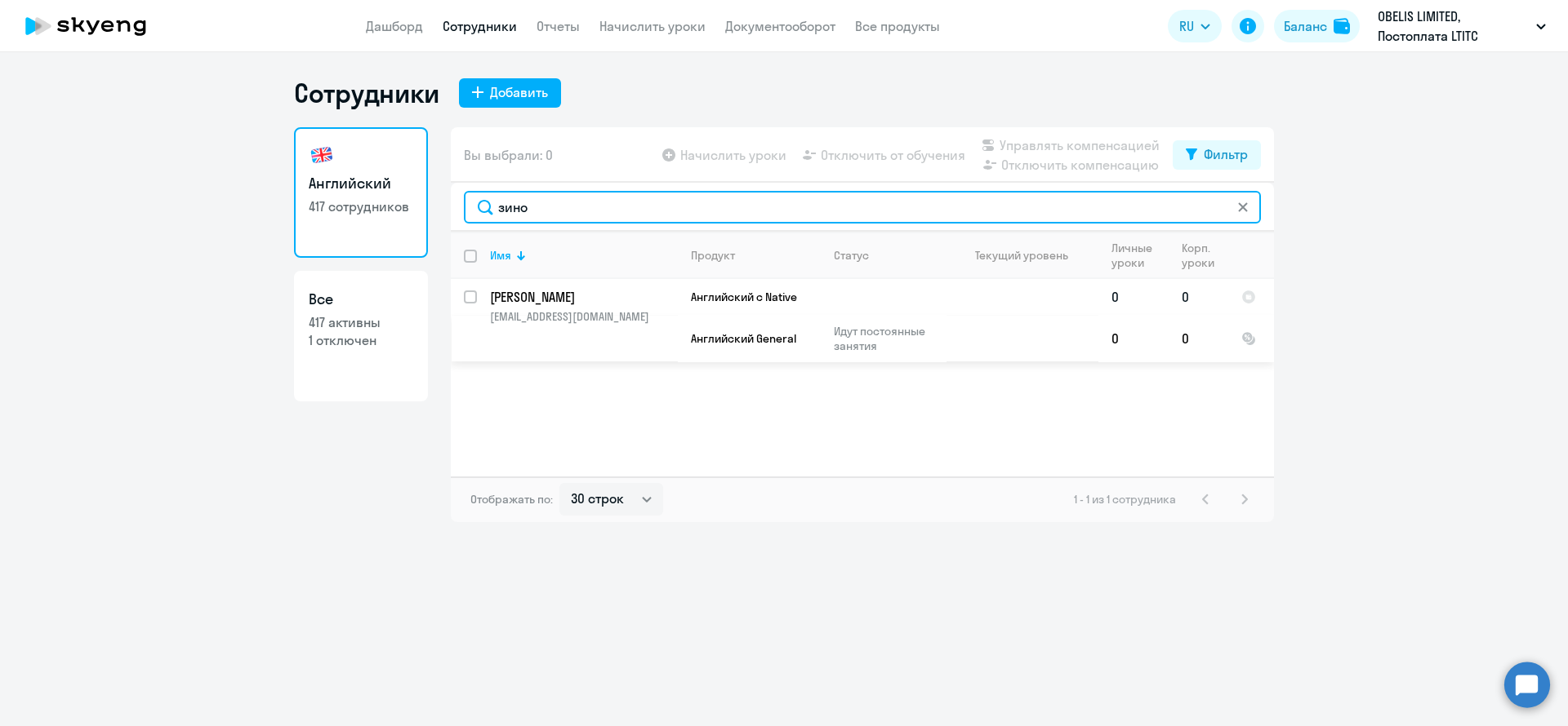
type input "зино"
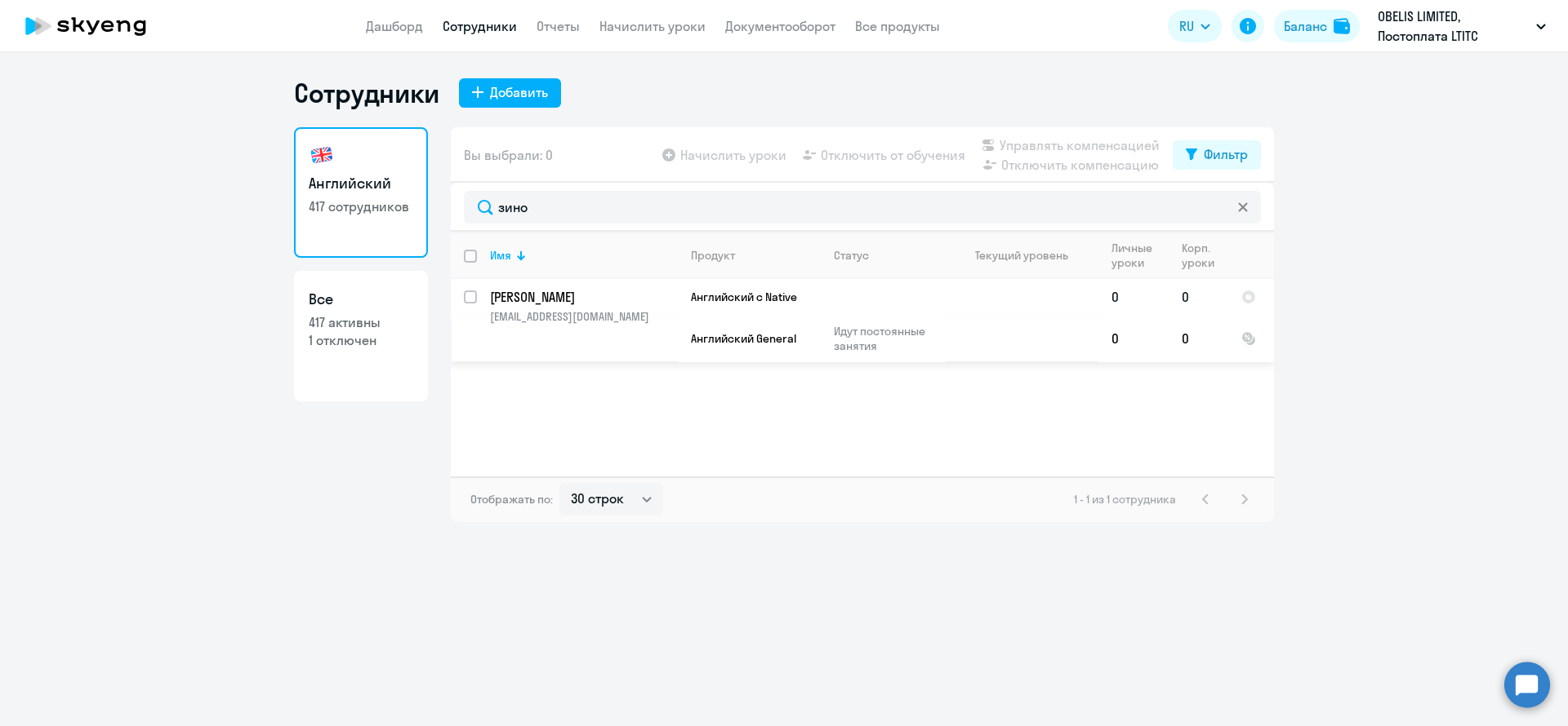
click at [469, 301] on input "select row 22379888" at bounding box center [480, 307] width 32 height 32
checkbox input "true"
click at [1105, 142] on span "Управлять компенсацией" at bounding box center [1079, 146] width 160 height 20
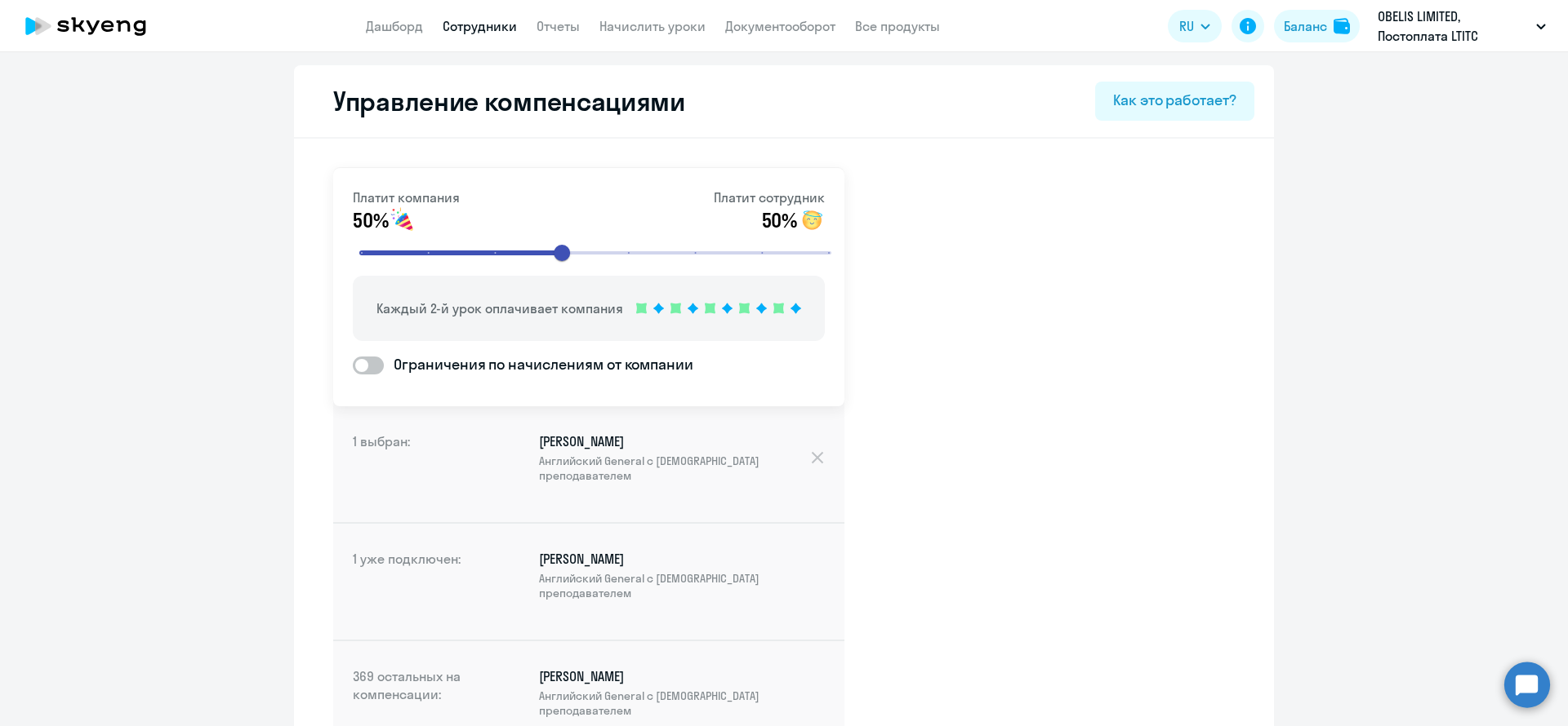
scroll to position [23569, 0]
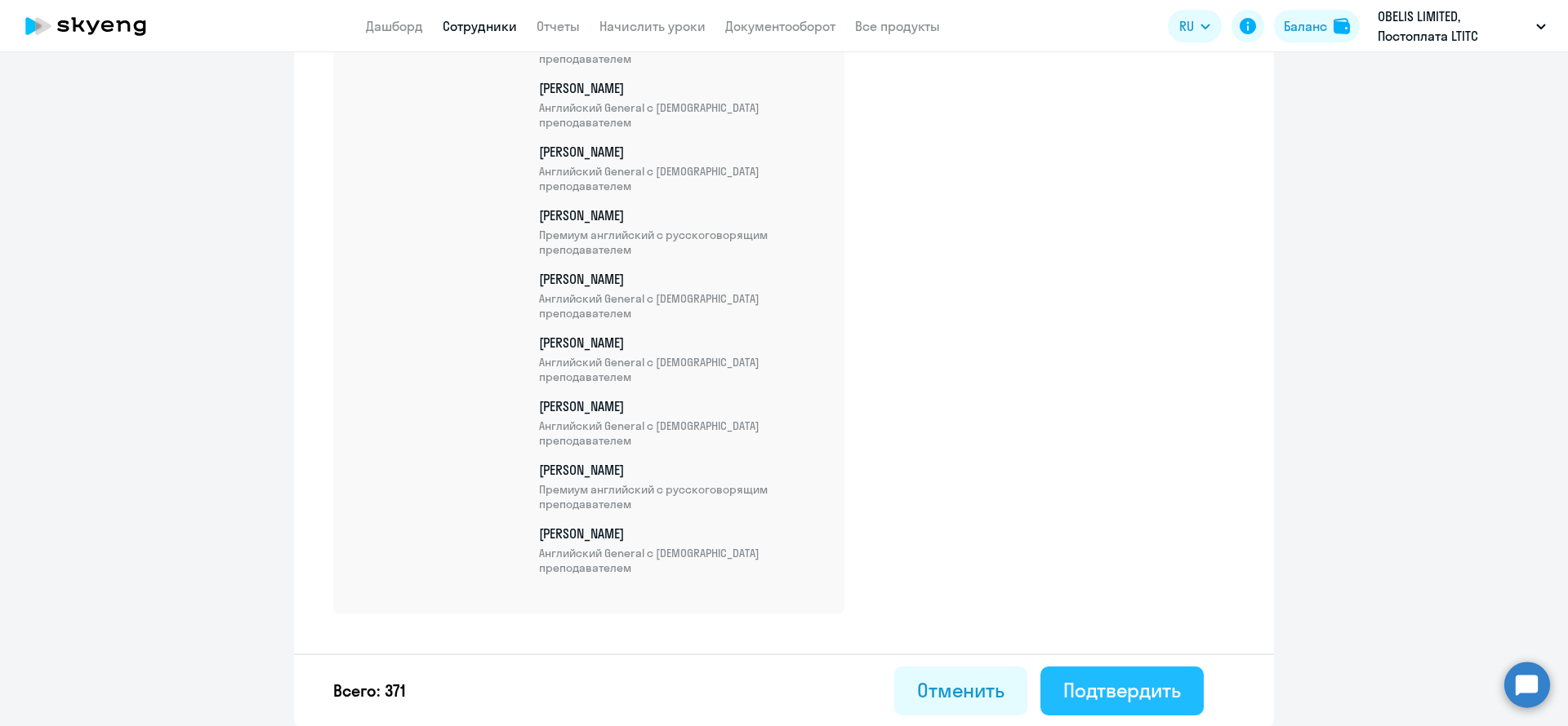
click at [1087, 678] on div "Подтвердить" at bounding box center [1122, 690] width 118 height 26
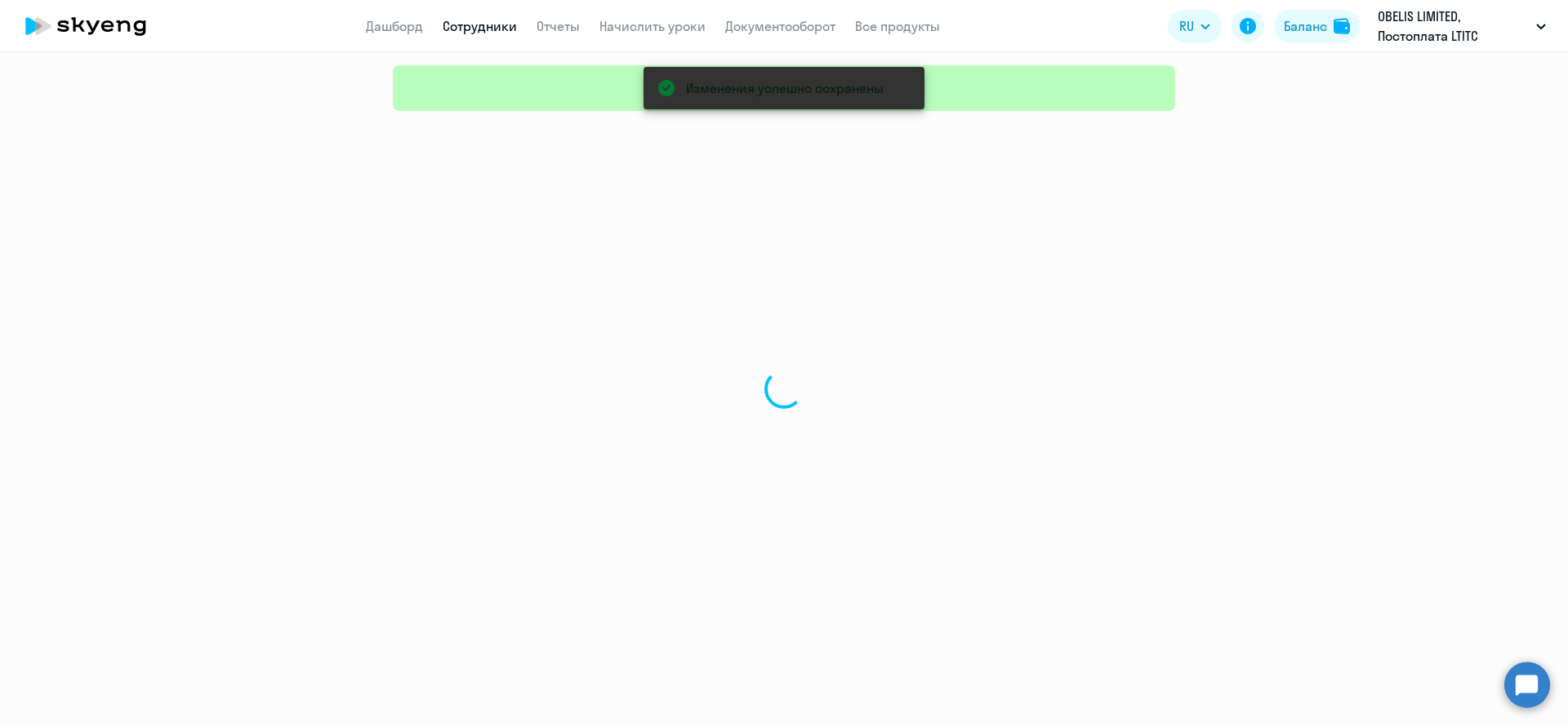
select select "30"
